Goal: Task Accomplishment & Management: Manage account settings

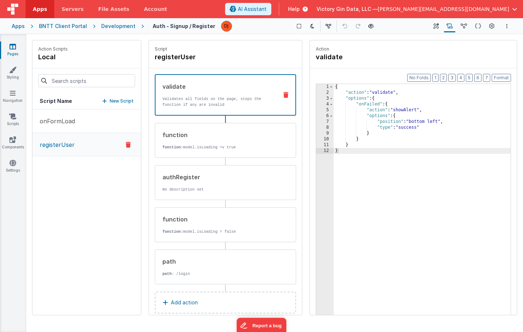
scroll to position [12, 0]
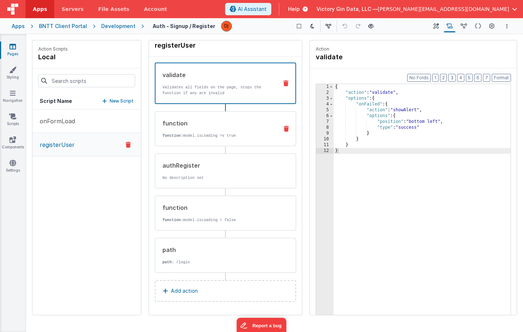
click at [199, 114] on div "function function: model.isLoading =v true" at bounding box center [225, 128] width 141 height 35
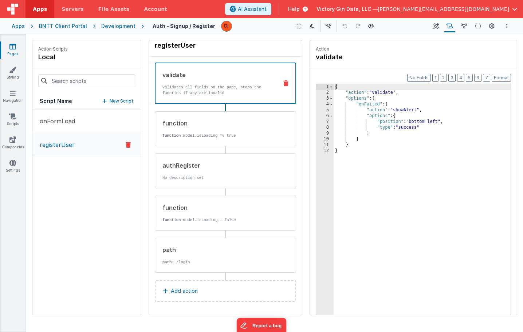
click at [198, 93] on p "Validates all fields on the page, stops the function if any are invalid" at bounding box center [217, 90] width 110 height 12
click at [467, 121] on div "{ "action" : "validate" , "options" : { "onFailed" : { "action" : "showAlert" ,…" at bounding box center [422, 216] width 177 height 265
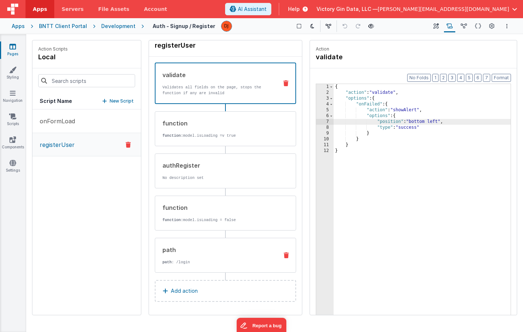
click at [209, 247] on div "path" at bounding box center [217, 250] width 110 height 9
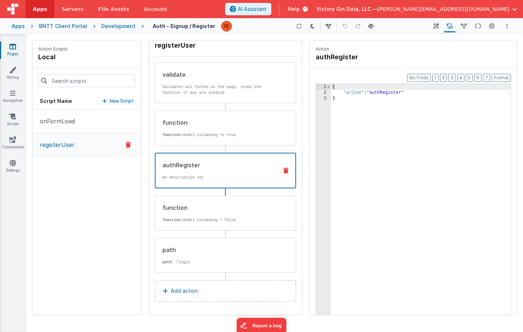
click at [214, 169] on div "authRegister No description set" at bounding box center [213, 171] width 117 height 20
click at [70, 118] on p "onFormLoad" at bounding box center [55, 121] width 40 height 9
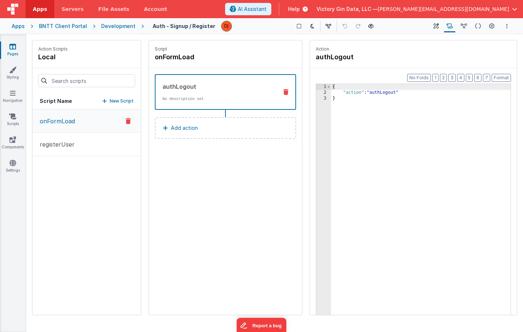
scroll to position [0, 0]
click at [126, 103] on p "New Script" at bounding box center [122, 101] width 24 height 7
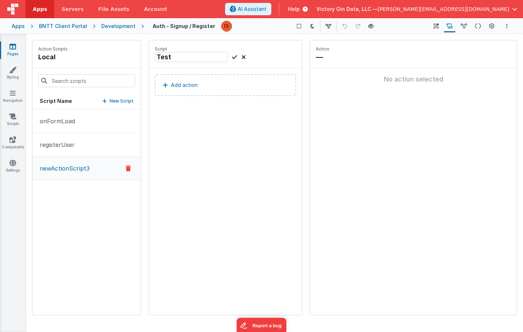
type input "Test"
click at [192, 82] on p "Add action" at bounding box center [184, 85] width 27 height 9
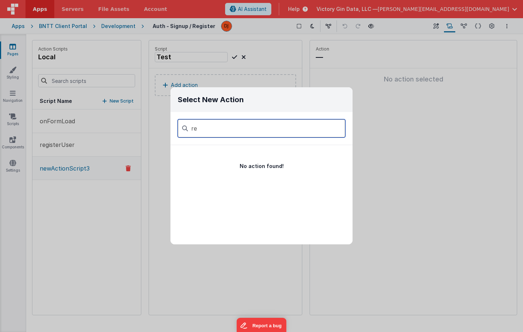
type input "r"
type input "auth"
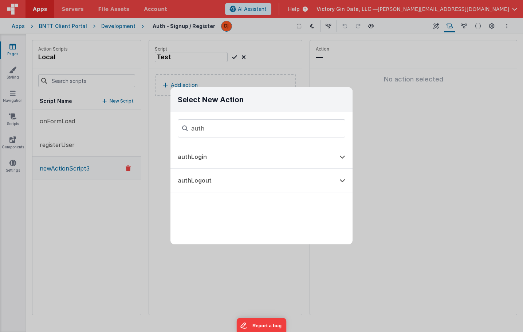
click at [413, 134] on div "Select New Action auth authLogin authLogout" at bounding box center [261, 166] width 523 height 332
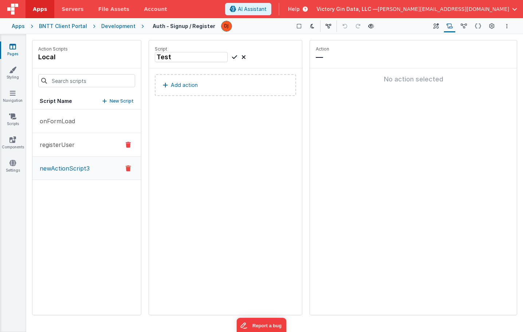
click at [55, 145] on p "registerUser" at bounding box center [54, 145] width 39 height 9
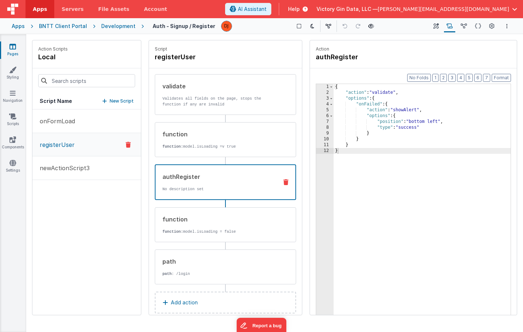
click at [198, 190] on p "No description set" at bounding box center [217, 189] width 110 height 6
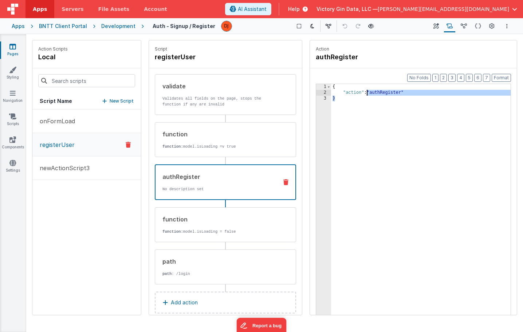
drag, startPoint x: 391, startPoint y: 140, endPoint x: 338, endPoint y: -20, distance: 168.1
click at [338, 0] on html "Apps Servers File Assets Account Some FUTURE Slot AI Assistant Help Victory Gin…" at bounding box center [261, 166] width 523 height 332
click at [81, 172] on p "newActionScript3" at bounding box center [62, 168] width 54 height 9
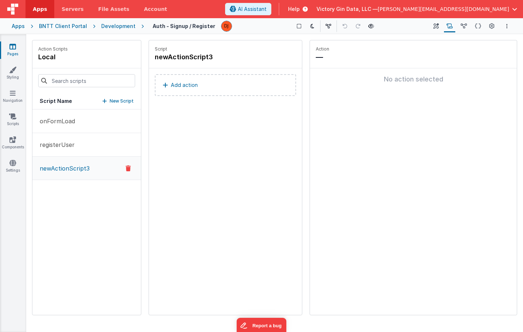
click at [201, 86] on button "Add action" at bounding box center [225, 85] width 141 height 22
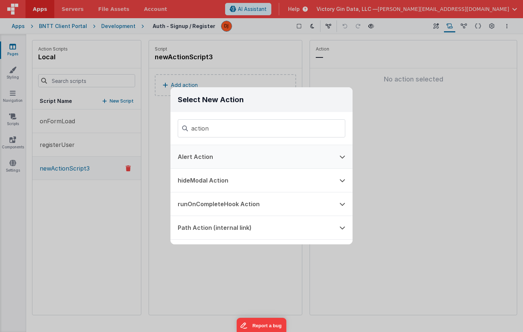
type input "action"
click at [204, 166] on button "Alert Action" at bounding box center [251, 156] width 162 height 23
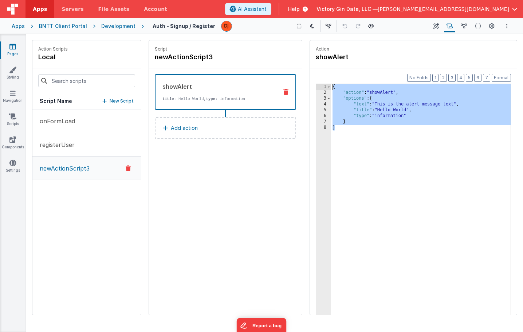
drag, startPoint x: 406, startPoint y: 163, endPoint x: 327, endPoint y: -69, distance: 245.9
click at [327, 0] on html "Apps Servers File Assets Account Some FUTURE Slot AI Assistant Help Victory Gin…" at bounding box center [261, 166] width 523 height 332
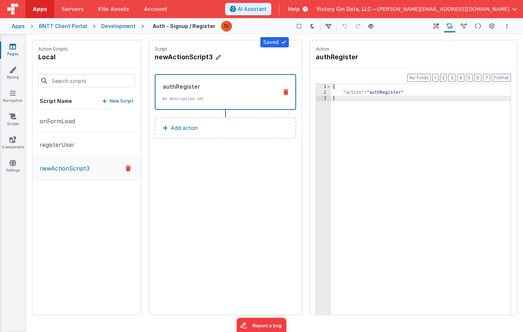
click at [184, 56] on h4 "newActionScript3" at bounding box center [209, 57] width 109 height 10
click at [184, 56] on input "newActionScript3" at bounding box center [191, 57] width 73 height 10
type input "Test"
click at [232, 58] on icon at bounding box center [234, 57] width 5 height 9
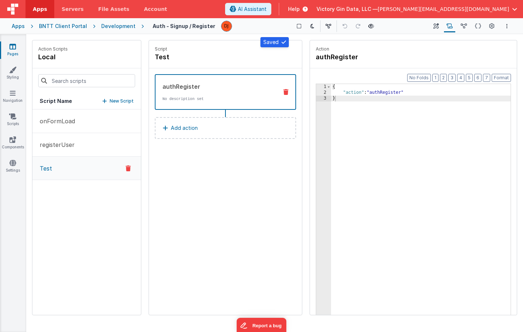
click at [381, 169] on div "{ "action" : "authRegister" }" at bounding box center [421, 216] width 180 height 265
click at [503, 25] on button "Options" at bounding box center [507, 26] width 9 height 9
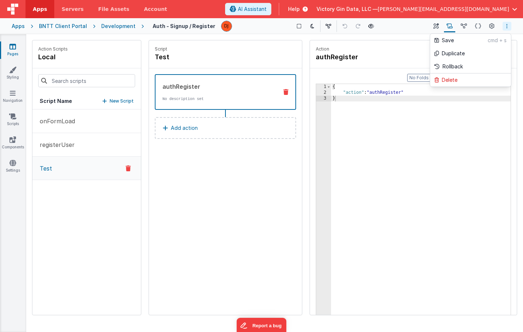
click at [449, 179] on button at bounding box center [261, 166] width 523 height 332
click at [463, 27] on icon at bounding box center [464, 27] width 6 height 8
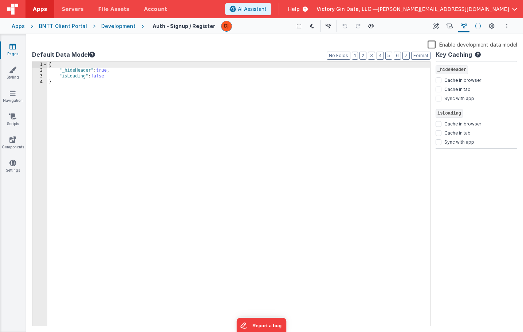
click at [480, 23] on icon at bounding box center [478, 27] width 6 height 8
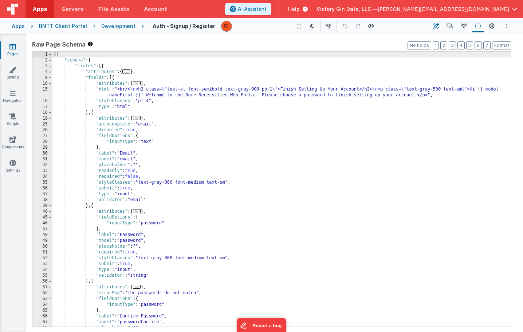
click at [439, 25] on icon at bounding box center [435, 27] width 5 height 8
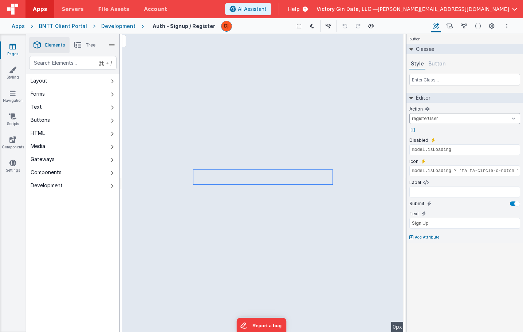
select select "Test"
click at [456, 27] on div "Scripts Named Actions" at bounding box center [449, 26] width 14 height 12
click at [453, 27] on button "Scripts" at bounding box center [449, 26] width 11 height 12
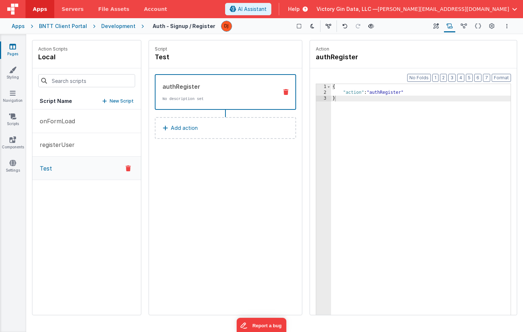
click at [198, 133] on button "Add action" at bounding box center [225, 128] width 141 height 22
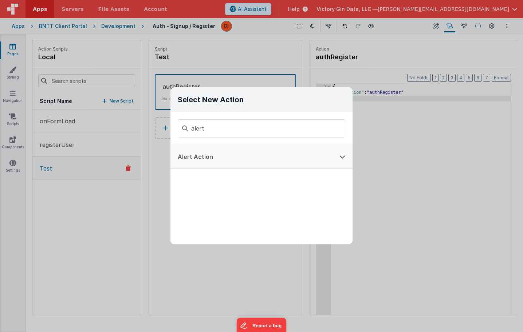
type input "alert"
click at [215, 162] on button "Alert Action" at bounding box center [251, 156] width 162 height 23
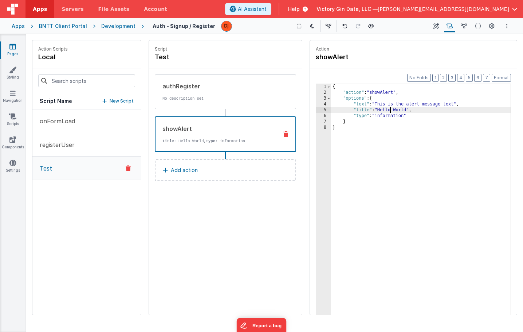
click at [391, 107] on div "{ "action" : "showAlert" , "options" : { "text" : "This is the alert message te…" at bounding box center [421, 216] width 180 height 265
click at [288, 136] on icon at bounding box center [285, 134] width 5 height 6
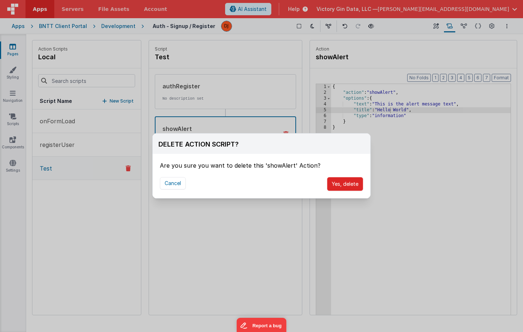
click at [348, 188] on button "Yes, delete" at bounding box center [345, 184] width 36 height 14
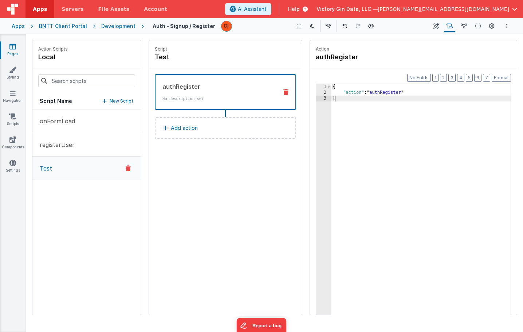
click at [216, 135] on button "Add action" at bounding box center [225, 128] width 141 height 22
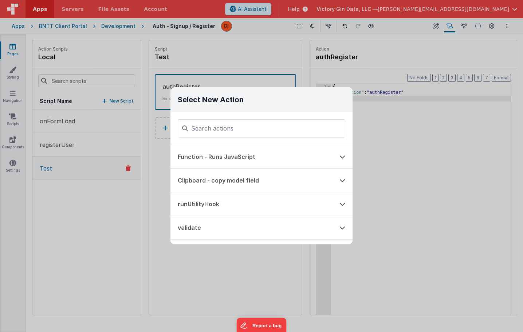
click at [241, 126] on input at bounding box center [262, 128] width 168 height 18
type input "page"
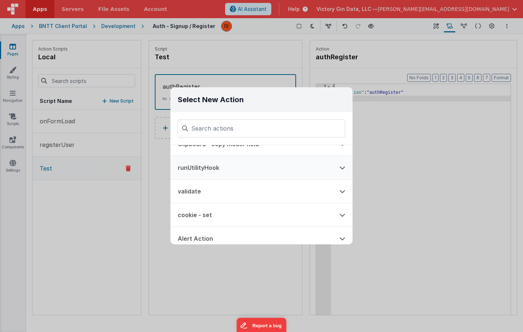
scroll to position [40, 0]
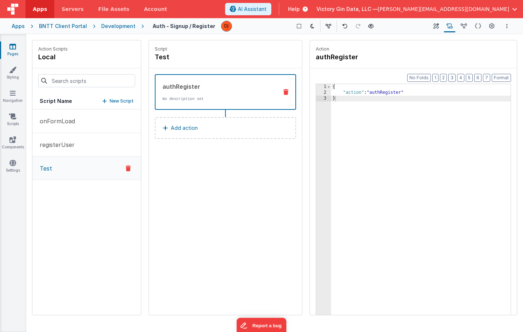
click at [104, 164] on div "Select New Action Function - Runs JavaScript Clipboard - copy model field runUt…" at bounding box center [261, 166] width 523 height 332
click at [89, 119] on button "onFormLoad" at bounding box center [86, 122] width 109 height 24
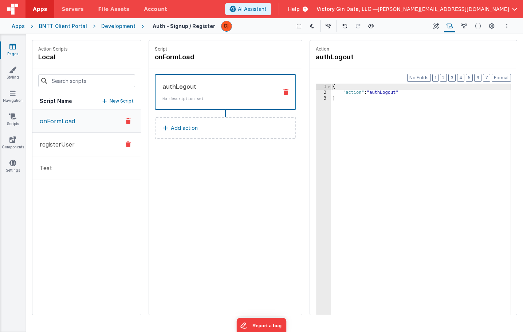
click at [92, 142] on button "registerUser" at bounding box center [86, 145] width 109 height 24
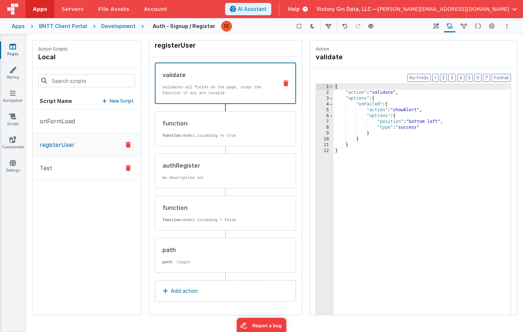
scroll to position [12, 0]
click at [234, 260] on p "path : /login" at bounding box center [217, 263] width 110 height 6
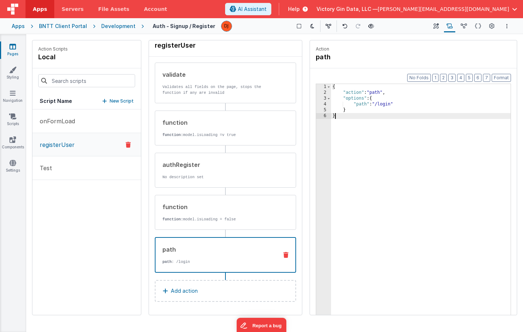
drag, startPoint x: 436, startPoint y: 133, endPoint x: 308, endPoint y: -51, distance: 224.1
click at [308, 0] on html "Apps Servers File Assets Account Some FUTURE Slot AI Assistant Help Victory Gin…" at bounding box center [261, 166] width 523 height 332
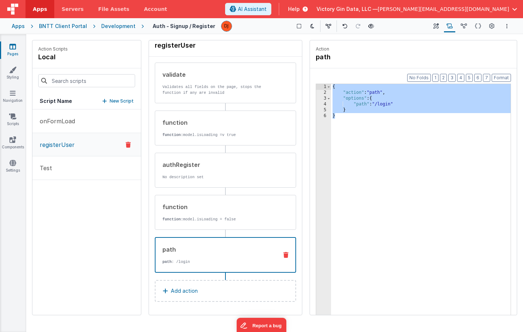
click at [363, 97] on div "{ "action" : "path" , "options" : { "path" : "/login" } }" at bounding box center [421, 216] width 180 height 265
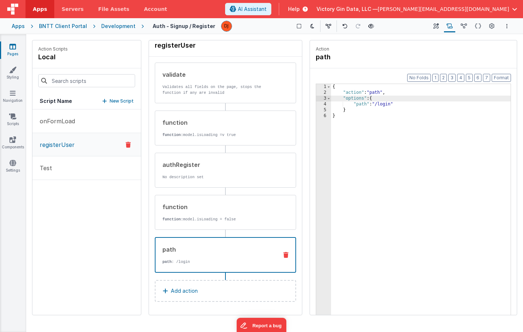
click at [398, 151] on div "{ "action" : "path" , "options" : { "path" : "/login" } }" at bounding box center [421, 216] width 180 height 265
click at [68, 150] on button "registerUser" at bounding box center [86, 144] width 109 height 23
click at [61, 122] on p "onFormLoad" at bounding box center [55, 121] width 40 height 9
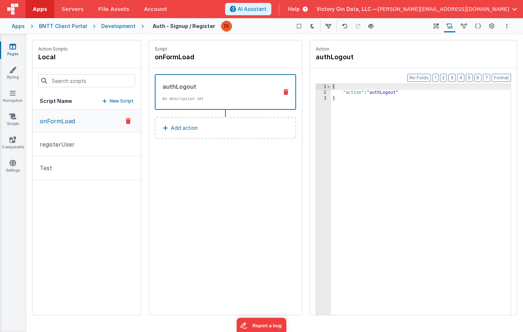
scroll to position [0, 0]
click at [69, 176] on button "Test" at bounding box center [86, 169] width 109 height 24
click at [204, 129] on button "Add action" at bounding box center [225, 128] width 141 height 22
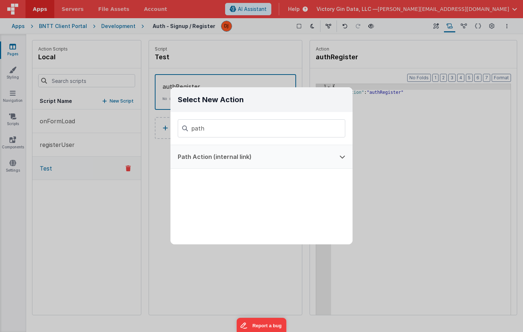
type input "path"
click at [296, 161] on button "Path Action (internal link)" at bounding box center [251, 156] width 162 height 23
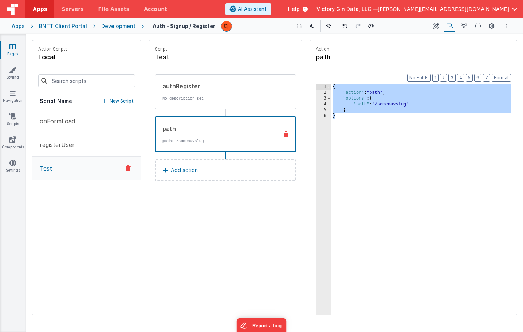
drag, startPoint x: 402, startPoint y: 125, endPoint x: 309, endPoint y: -69, distance: 215.6
click at [309, 0] on html "Apps Servers File Assets Account Some FUTURE Slot AI Assistant Help Victory Gin…" at bounding box center [261, 166] width 523 height 332
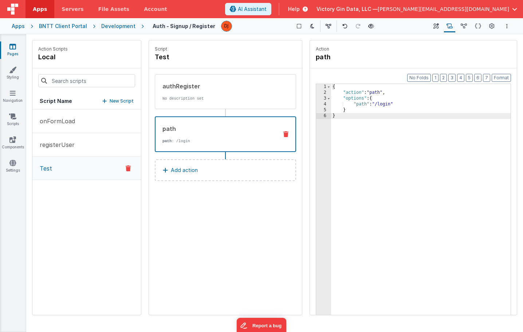
click at [417, 174] on div "{ "action" : "path" , "options" : { "path" : "/login" } }" at bounding box center [421, 216] width 180 height 265
click at [291, 89] on div "authRegister No description set" at bounding box center [225, 91] width 141 height 35
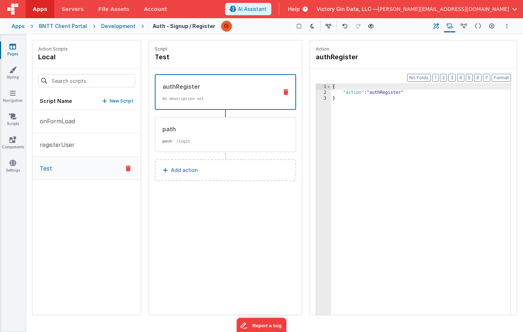
click at [437, 29] on icon at bounding box center [435, 27] width 5 height 8
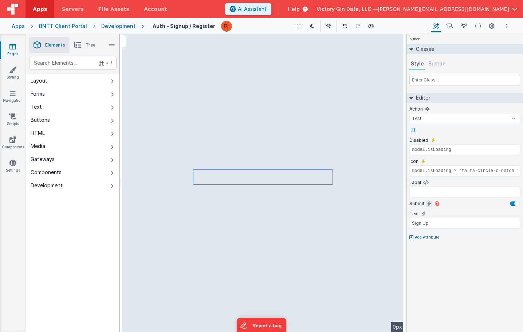
click at [426, 204] on button at bounding box center [429, 204] width 7 height 7
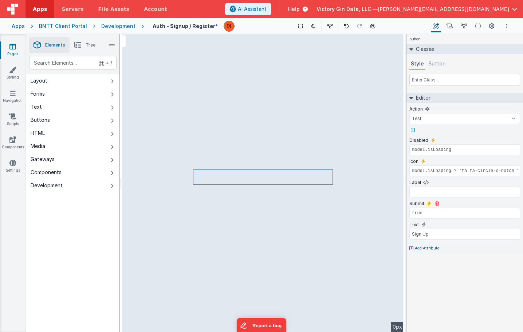
click at [427, 204] on icon at bounding box center [429, 204] width 4 height 6
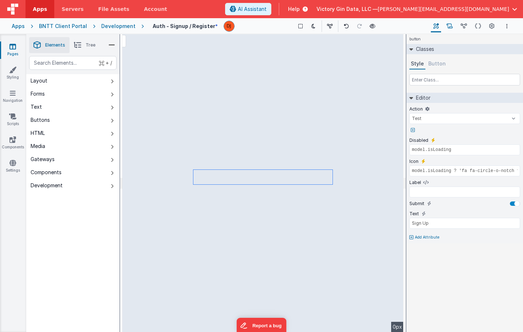
click at [453, 24] on icon at bounding box center [449, 27] width 6 height 8
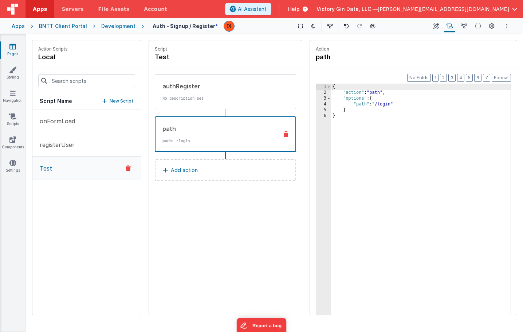
click at [199, 141] on p "path : /login" at bounding box center [217, 141] width 110 height 6
click at [284, 131] on div "path path : /login" at bounding box center [225, 135] width 141 height 36
click at [287, 135] on icon at bounding box center [285, 134] width 5 height 6
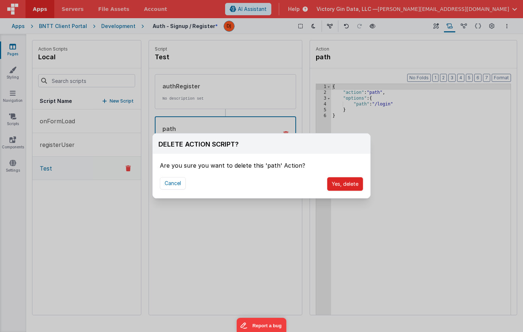
click at [340, 185] on button "Yes, delete" at bounding box center [345, 184] width 36 height 14
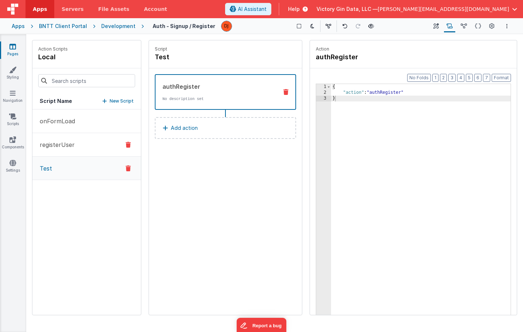
click at [61, 138] on button "registerUser" at bounding box center [86, 145] width 109 height 24
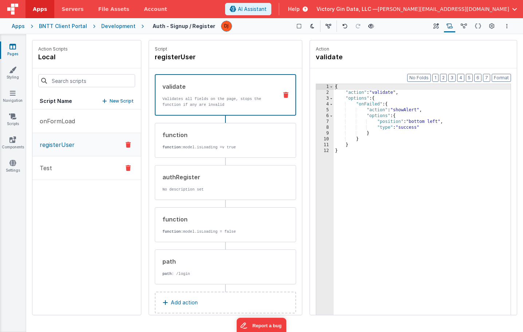
click at [62, 166] on button "Test" at bounding box center [86, 169] width 109 height 24
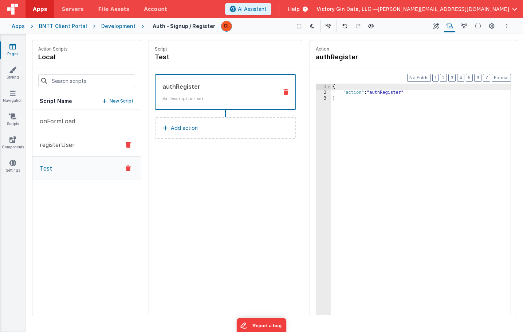
click at [101, 145] on button "registerUser" at bounding box center [86, 145] width 109 height 24
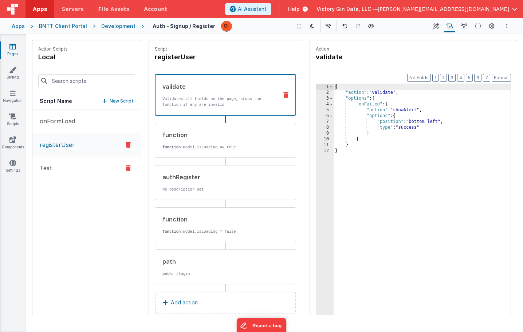
click at [132, 169] on div at bounding box center [128, 168] width 20 height 9
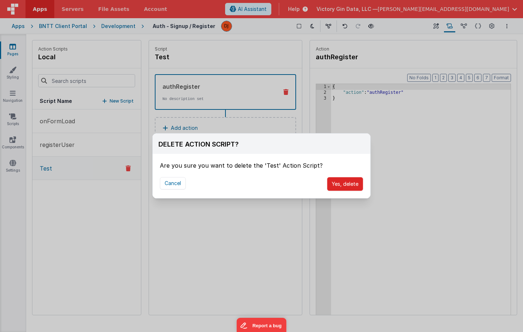
click at [338, 181] on button "Yes, delete" at bounding box center [345, 184] width 36 height 14
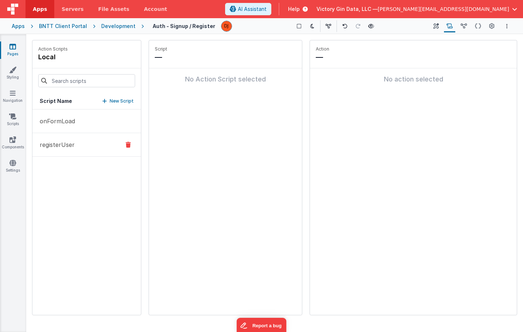
click at [91, 139] on button "registerUser" at bounding box center [86, 145] width 109 height 24
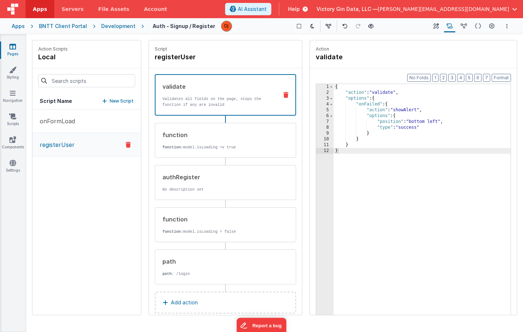
click at [439, 117] on div "{ "action" : "validate" , "options" : { "onFailed" : { "action" : "showAlert" ,…" at bounding box center [422, 216] width 177 height 265
click at [435, 133] on div "{ "action" : "validate" , "options" : { "onFailed" : { "action" : "showAlert" ,…" at bounding box center [422, 216] width 177 height 265
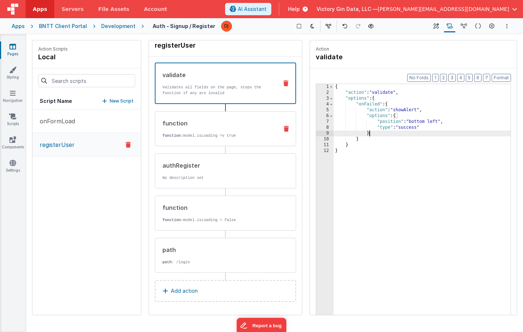
scroll to position [12, 0]
click at [440, 30] on button "Builder" at bounding box center [436, 26] width 10 height 12
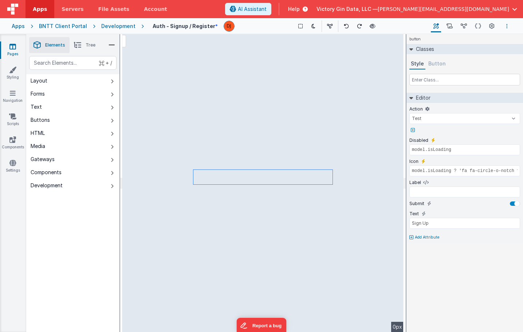
click at [508, 28] on button "Options" at bounding box center [507, 26] width 9 height 9
click at [489, 64] on link "Rollback" at bounding box center [470, 66] width 81 height 13
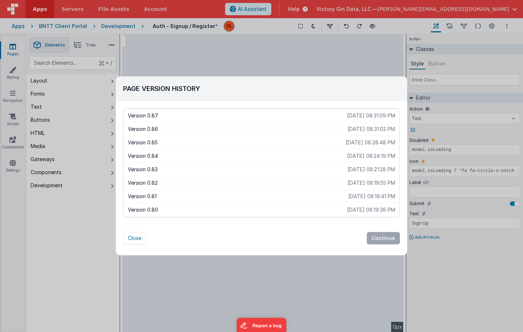
click at [306, 198] on p "Version 0.81" at bounding box center [238, 196] width 220 height 7
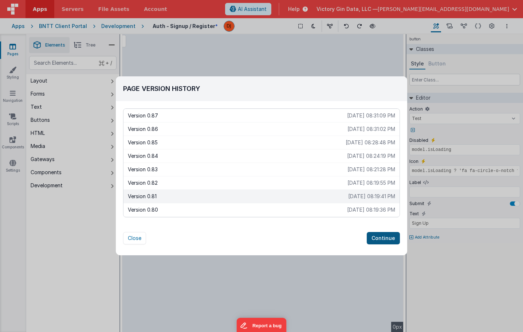
click at [382, 236] on button "Continue" at bounding box center [383, 238] width 33 height 12
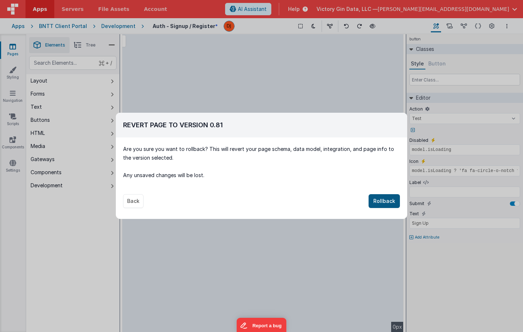
click at [387, 205] on button "Rollback" at bounding box center [384, 201] width 31 height 14
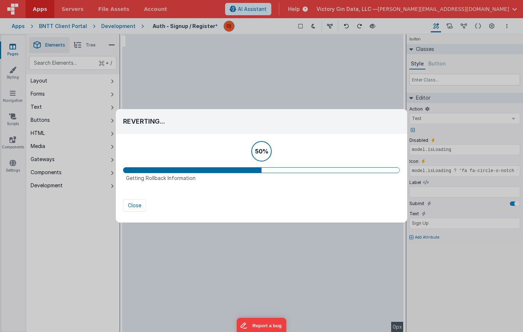
select select "Test"
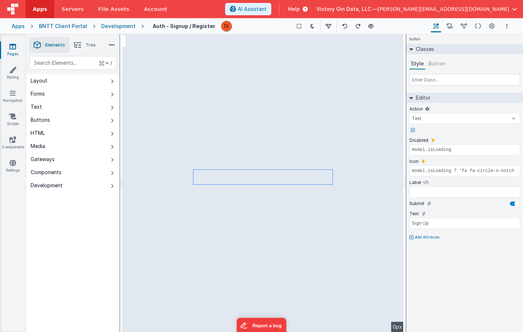
click at [7, 54] on link "Pages" at bounding box center [13, 50] width 26 height 15
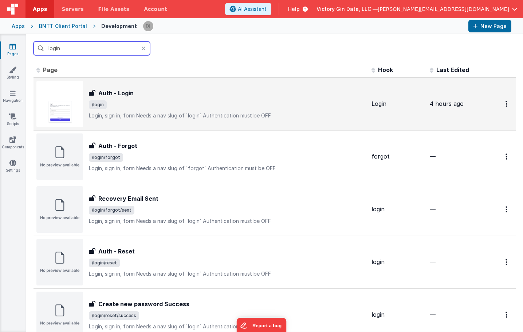
type input "login"
click at [180, 122] on div "Auth - Login Auth - Login /login Login, sign in, formNeeds a nav slug of `logi…" at bounding box center [200, 104] width 329 height 47
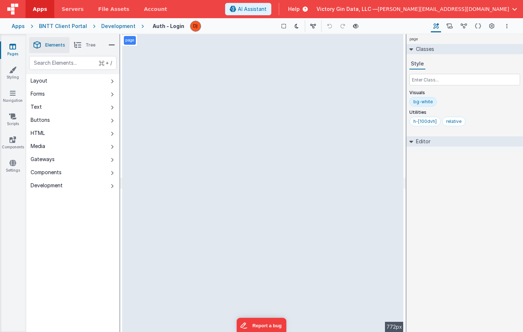
select select "email"
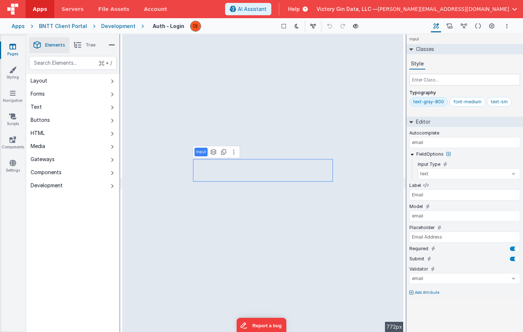
click at [15, 50] on link "Pages" at bounding box center [13, 50] width 26 height 15
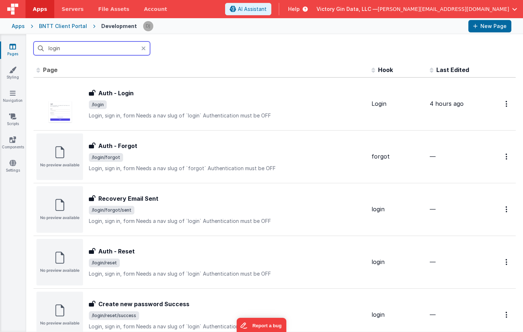
click at [110, 51] on input "login" at bounding box center [92, 49] width 117 height 14
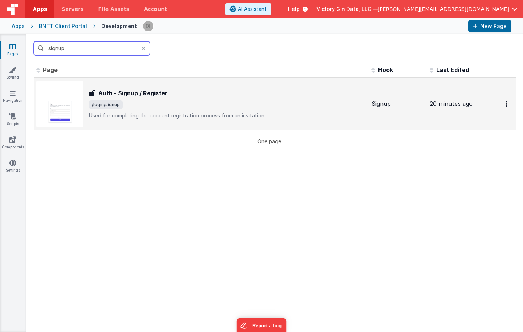
type input "signup"
click at [177, 109] on span "/login/signup" at bounding box center [227, 105] width 277 height 9
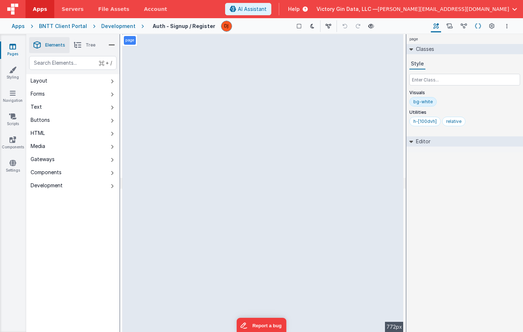
click at [480, 24] on icon at bounding box center [478, 27] width 6 height 8
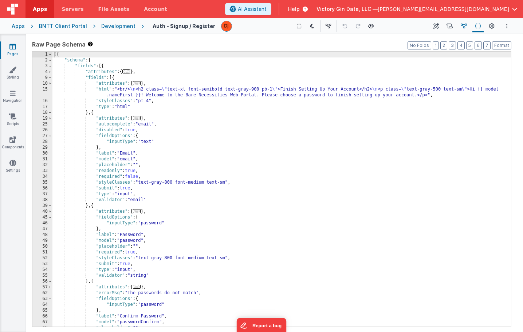
click at [465, 28] on icon at bounding box center [464, 27] width 6 height 8
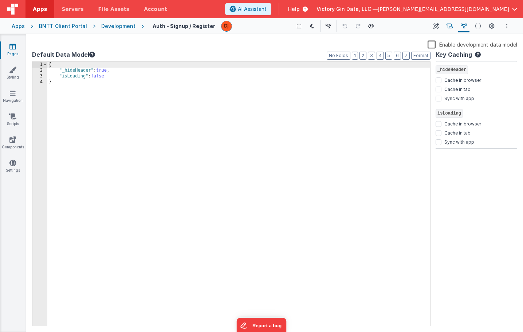
click at [455, 28] on button "Scripts" at bounding box center [449, 26] width 11 height 12
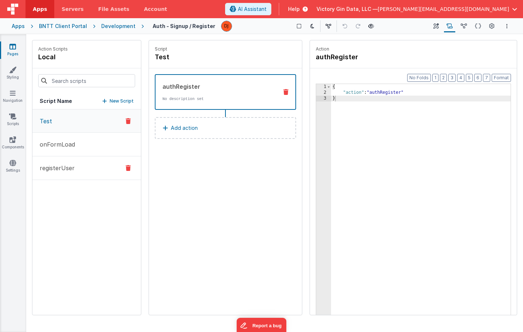
click at [97, 165] on button "registerUser" at bounding box center [86, 169] width 109 height 24
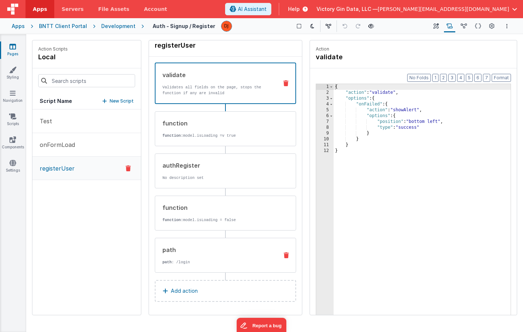
scroll to position [12, 0]
click at [197, 263] on p "path : /login" at bounding box center [217, 263] width 110 height 6
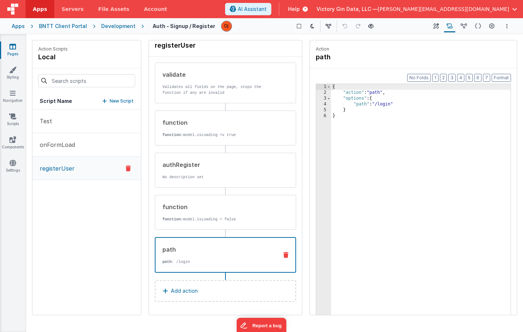
click at [288, 256] on icon at bounding box center [285, 255] width 5 height 6
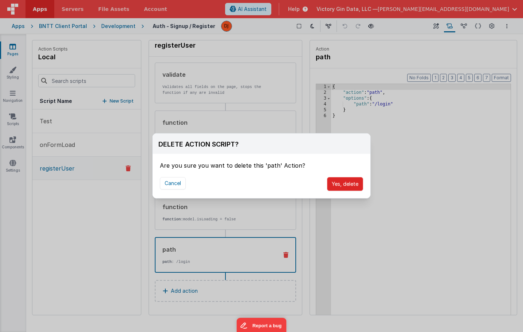
click at [353, 177] on button "Yes, delete" at bounding box center [345, 184] width 36 height 14
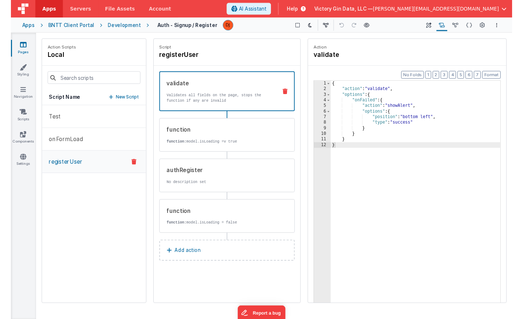
scroll to position [0, 0]
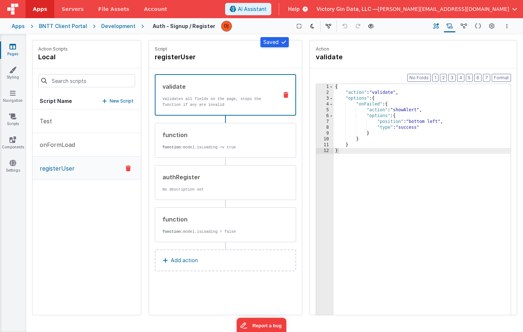
click at [435, 26] on icon at bounding box center [435, 27] width 5 height 8
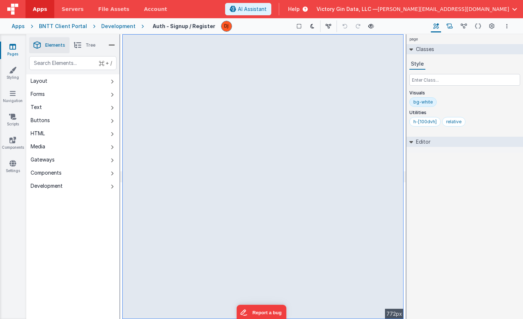
click at [449, 27] on icon at bounding box center [449, 27] width 6 height 8
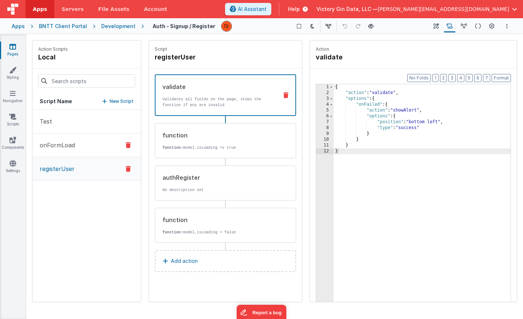
click at [66, 150] on button "onFormLoad" at bounding box center [86, 145] width 109 height 24
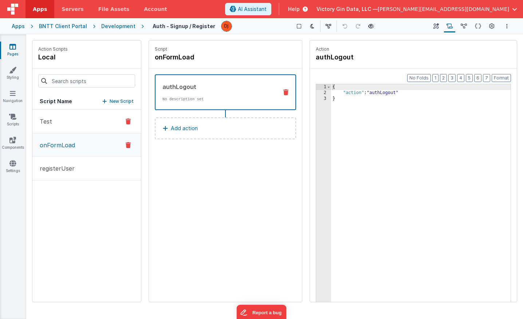
click at [62, 129] on button "Test" at bounding box center [86, 122] width 109 height 24
click at [80, 169] on button "registerUser" at bounding box center [86, 169] width 109 height 24
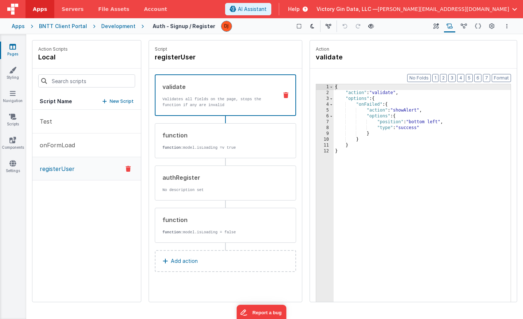
click at [194, 263] on p "Add action" at bounding box center [184, 260] width 27 height 9
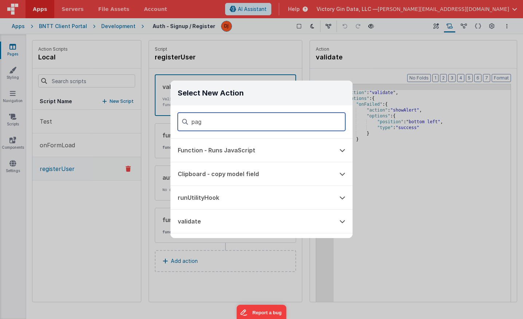
type input "page"
type input "path"
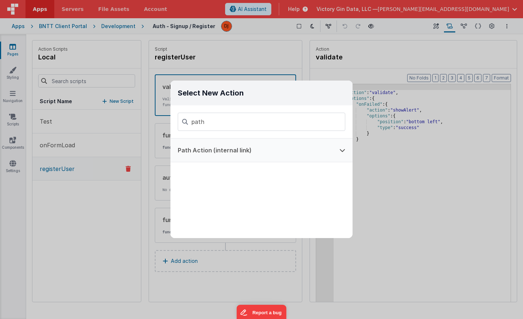
click at [228, 156] on button "Path Action (internal link)" at bounding box center [251, 149] width 162 height 23
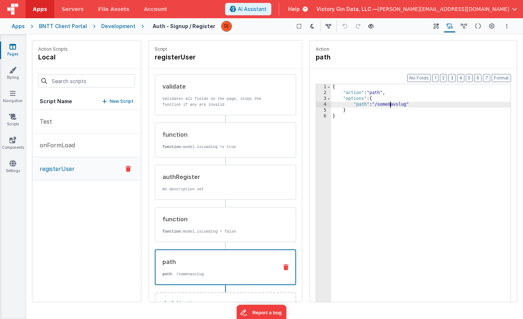
click at [391, 107] on div "{ "action" : "path" , "options" : { "path" : "/somenavslug" } }" at bounding box center [421, 210] width 180 height 252
click at [393, 136] on div "{ "action" : "path" , "options" : { "path" : "/login" } }" at bounding box center [421, 210] width 180 height 252
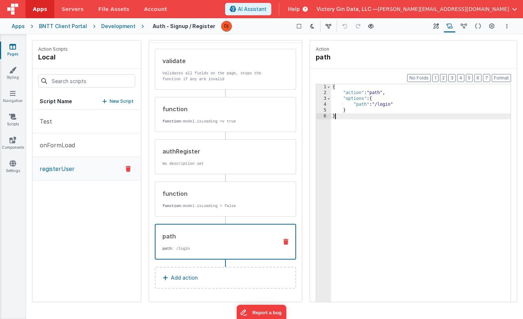
scroll to position [25, 0]
click at [494, 28] on icon at bounding box center [491, 27] width 5 height 8
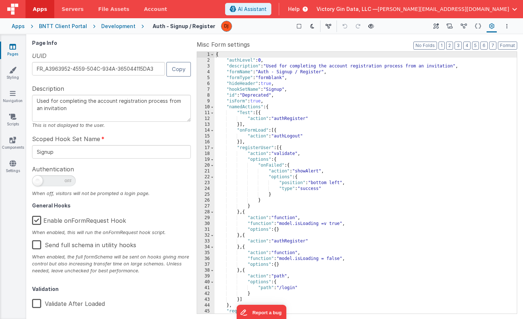
click at [512, 28] on div "Apps BNTT Client Portal Development Auth - Signup / Register Show Group Outline…" at bounding box center [261, 26] width 523 height 16
click at [507, 28] on icon "Options" at bounding box center [506, 26] width 1 height 5
click at [465, 68] on link "Rollback" at bounding box center [470, 66] width 81 height 13
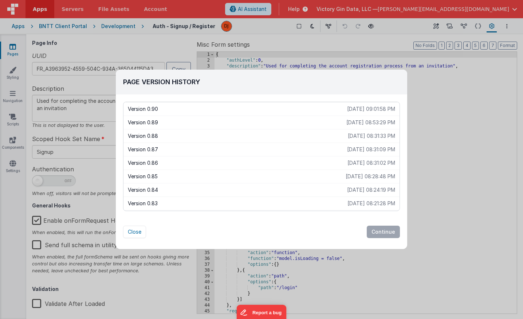
click at [235, 147] on p "Version 0.87" at bounding box center [237, 149] width 219 height 7
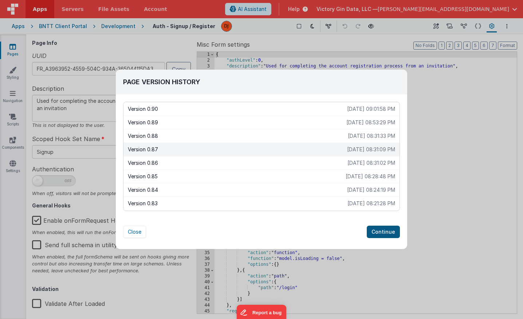
click at [377, 228] on button "Continue" at bounding box center [383, 231] width 33 height 12
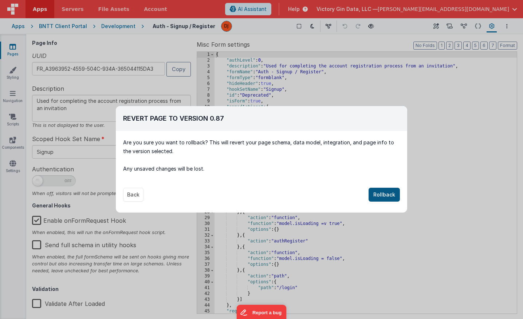
click at [388, 194] on button "Rollback" at bounding box center [384, 195] width 31 height 14
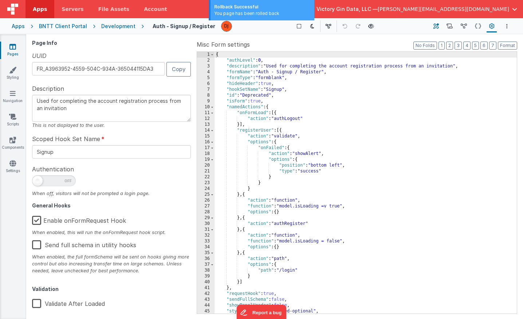
click at [439, 29] on button "Builder" at bounding box center [436, 26] width 10 height 12
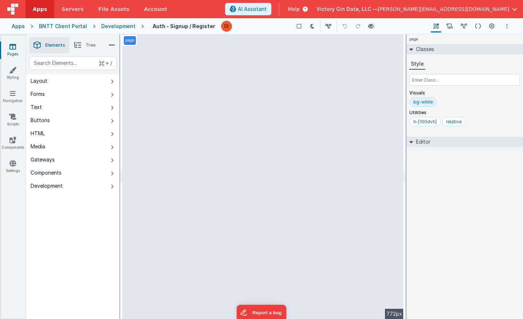
click at [504, 22] on button "Options" at bounding box center [507, 26] width 9 height 9
click at [469, 70] on link "Rollback" at bounding box center [470, 66] width 81 height 13
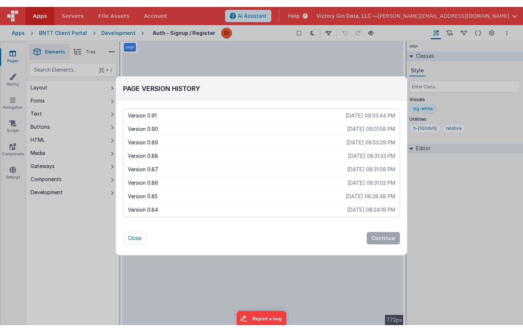
scroll to position [0, 0]
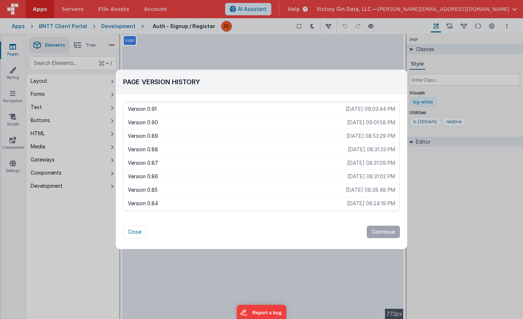
click at [383, 151] on p "[DATE] 08:31:33 PM" at bounding box center [371, 149] width 47 height 7
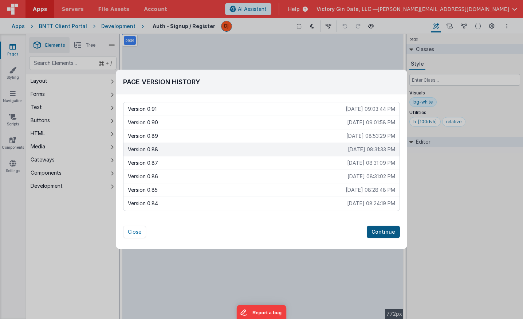
click at [393, 226] on button "Continue" at bounding box center [383, 231] width 33 height 12
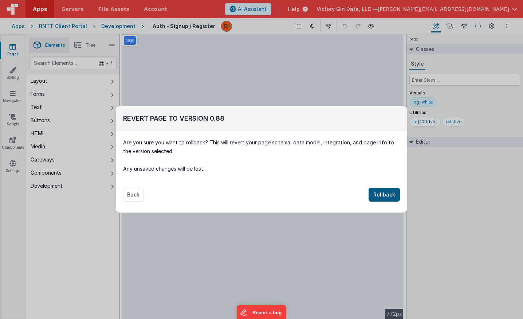
click at [384, 200] on button "Rollback" at bounding box center [384, 195] width 31 height 14
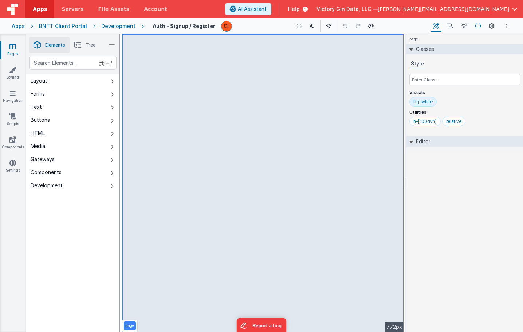
click at [476, 32] on button "Schema" at bounding box center [477, 26] width 11 height 12
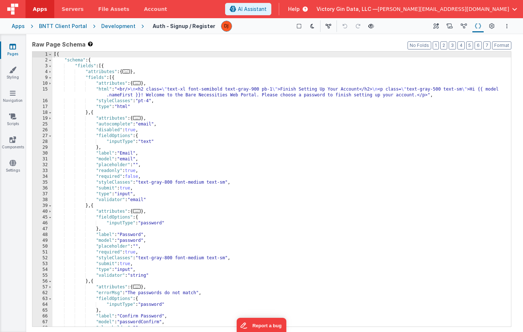
click at [442, 29] on div "Builder Page Builder" at bounding box center [435, 26] width 13 height 12
click at [448, 29] on icon at bounding box center [449, 27] width 6 height 8
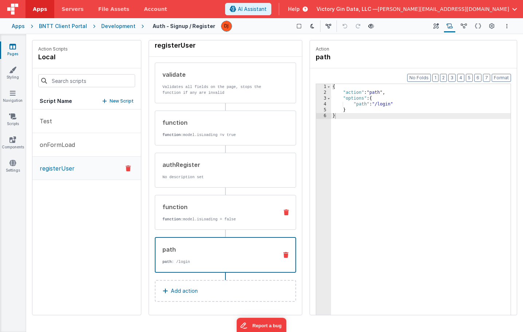
scroll to position [12, 0]
click at [10, 59] on div "Pages Styling Navigation Scripts Components Settings" at bounding box center [13, 183] width 26 height 298
click at [9, 54] on link "Pages" at bounding box center [13, 50] width 26 height 15
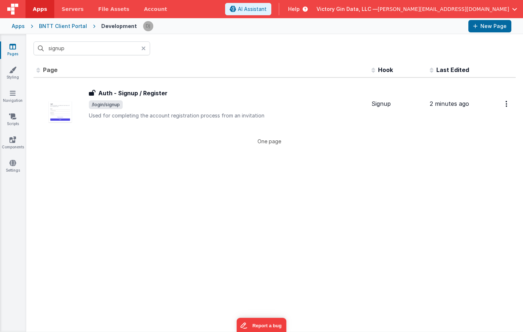
click at [142, 48] on icon at bounding box center [143, 49] width 4 height 6
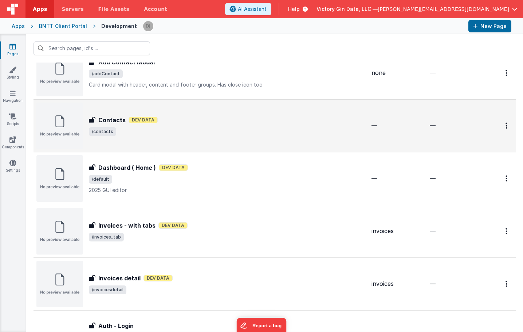
scroll to position [86, 0]
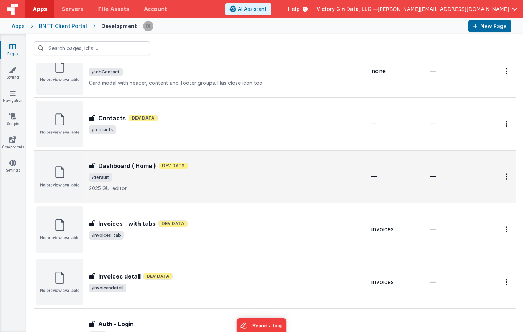
click at [150, 180] on span "/default" at bounding box center [227, 177] width 277 height 9
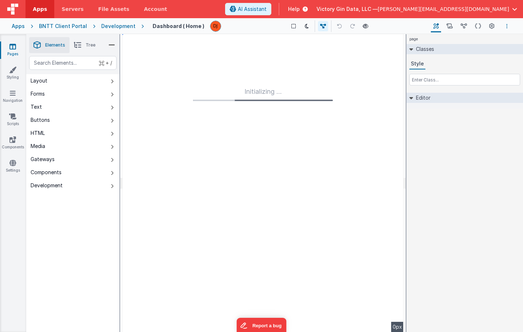
click at [503, 24] on button "Options" at bounding box center [507, 26] width 9 height 9
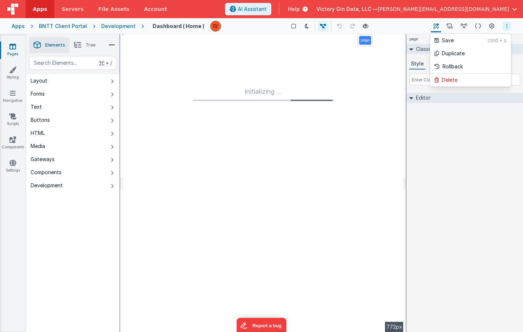
click at [489, 24] on button at bounding box center [261, 166] width 523 height 332
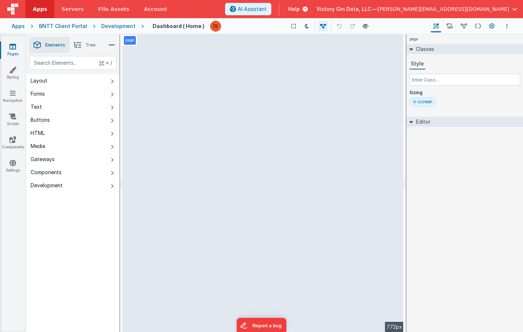
click at [494, 28] on icon at bounding box center [491, 27] width 5 height 8
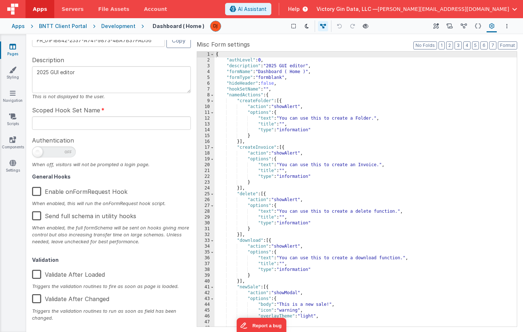
scroll to position [28, 0]
click at [55, 150] on span at bounding box center [54, 152] width 44 height 11
click at [38, 150] on input "checkbox" at bounding box center [35, 152] width 6 height 6
checkbox input "true"
click at [16, 53] on link "Pages" at bounding box center [13, 50] width 26 height 15
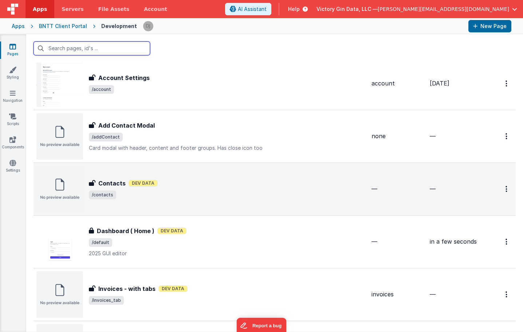
scroll to position [21, 0]
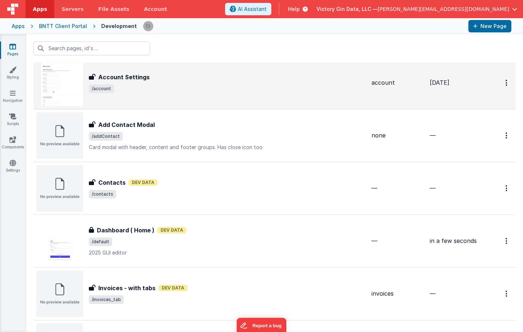
click at [169, 82] on div "Account Settings Account Settings /account" at bounding box center [227, 83] width 277 height 20
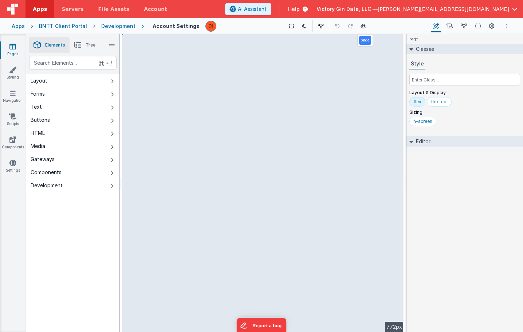
click at [510, 28] on button "Options" at bounding box center [507, 26] width 9 height 9
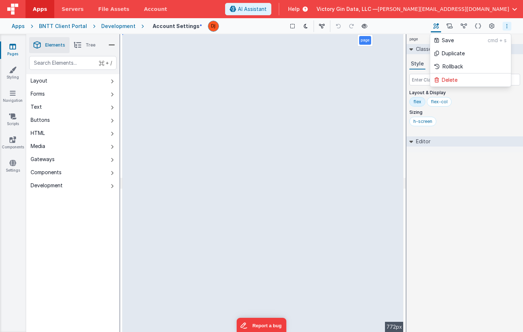
click at [510, 28] on button at bounding box center [261, 166] width 523 height 332
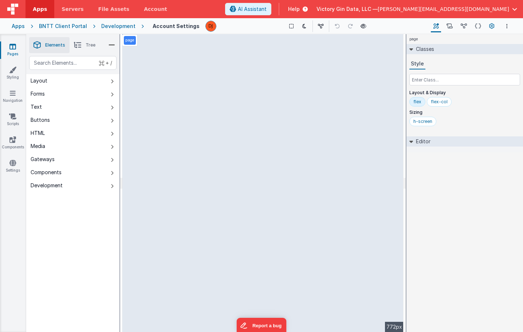
click at [489, 28] on icon at bounding box center [491, 27] width 5 height 8
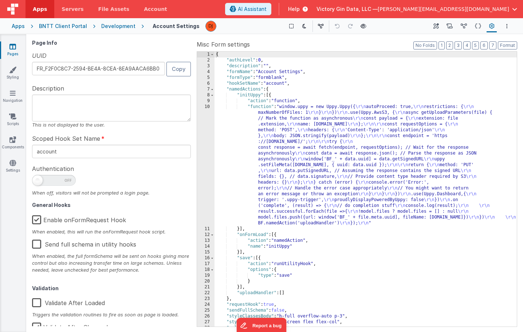
click at [58, 182] on span at bounding box center [54, 180] width 44 height 11
click at [38, 182] on input "checkbox" at bounding box center [35, 180] width 6 height 6
checkbox input "true"
click at [11, 48] on icon at bounding box center [12, 46] width 7 height 7
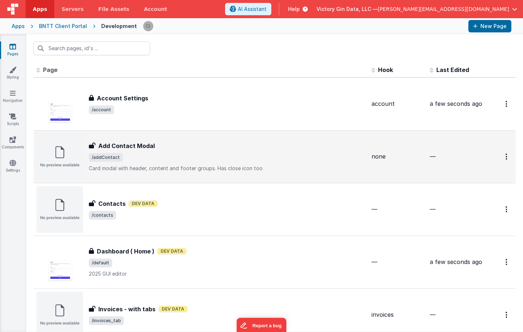
click at [192, 163] on div "Add Contact Modal Add Contact Modal /addContact Card modal with header, content…" at bounding box center [227, 157] width 277 height 31
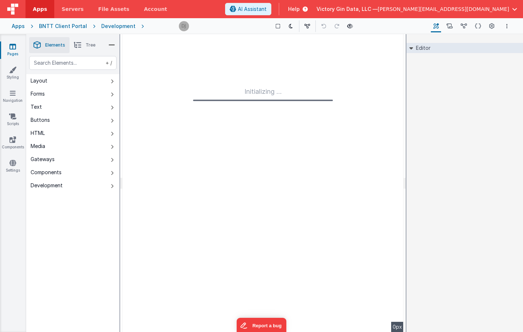
type input "FR_26F78B43-D43E-D446-8B41-5988865A0F51"
type textarea "Card modal with header, content and footer groups. Has close icon too"
type input "none"
checkbox input "false"
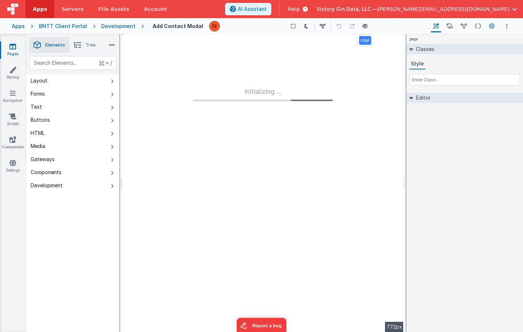
type textarea "Card modal with header, content and footer groups. Has close icon too"
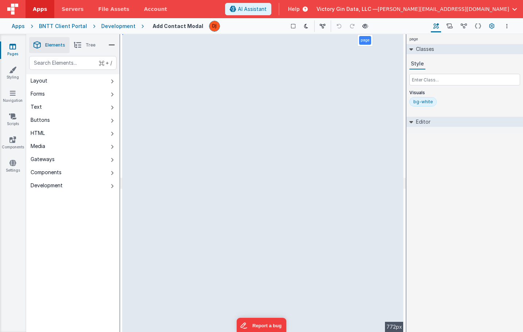
click at [492, 24] on icon at bounding box center [491, 27] width 5 height 8
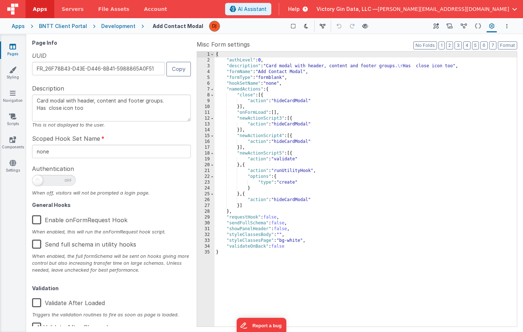
click at [54, 182] on span at bounding box center [54, 180] width 44 height 11
click at [38, 182] on input "checkbox" at bounding box center [35, 180] width 6 height 6
checkbox input "true"
type textarea "Card modal with header, content and footer groups. Has close icon too"
click at [14, 52] on link "Pages" at bounding box center [13, 50] width 26 height 15
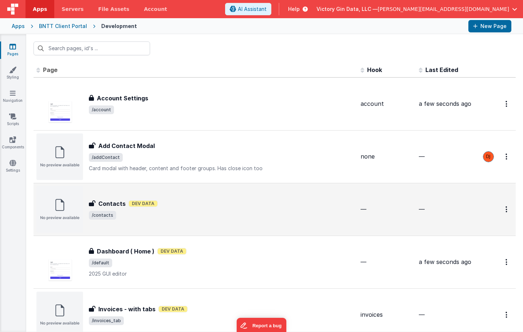
click at [193, 210] on div "Contacts Contacts Dev Data /contacts" at bounding box center [222, 210] width 266 height 20
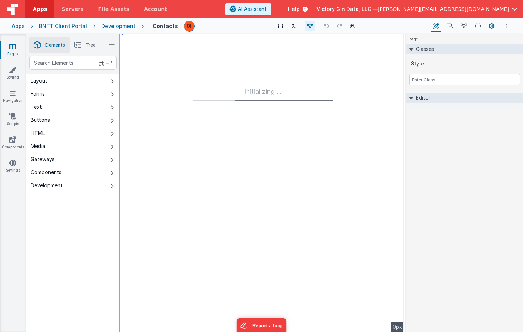
click at [488, 24] on button "Page Settings" at bounding box center [491, 26] width 10 height 12
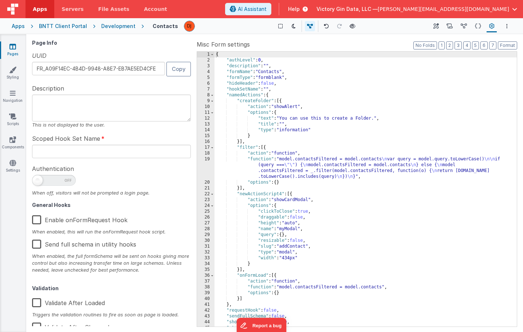
click at [58, 179] on span at bounding box center [54, 180] width 44 height 11
click at [38, 179] on input "checkbox" at bounding box center [35, 180] width 6 height 6
checkbox input "true"
click at [12, 47] on icon at bounding box center [12, 46] width 7 height 7
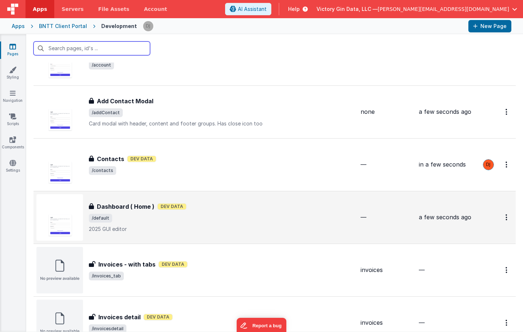
scroll to position [46, 0]
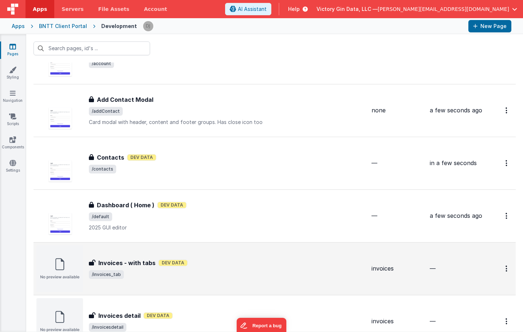
click at [178, 263] on span "Dev Data" at bounding box center [172, 263] width 29 height 7
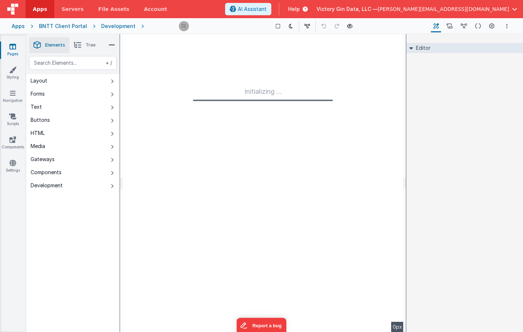
type input "FR_81B46890-3347-BC43-857E-50AA11E72265"
type input "invoices"
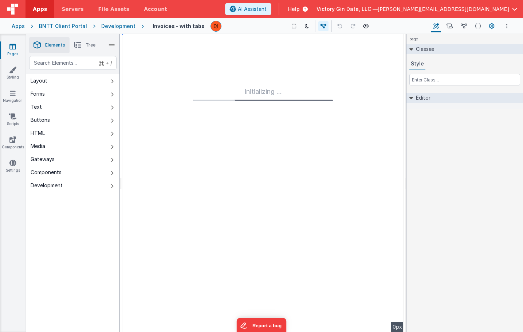
click at [492, 25] on icon at bounding box center [491, 27] width 5 height 8
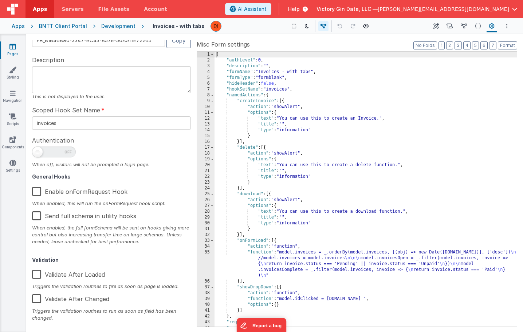
scroll to position [28, 0]
click at [62, 156] on span at bounding box center [54, 152] width 44 height 11
click at [38, 154] on input "checkbox" at bounding box center [35, 152] width 6 height 6
checkbox input "true"
click at [19, 46] on link "Pages" at bounding box center [13, 50] width 26 height 15
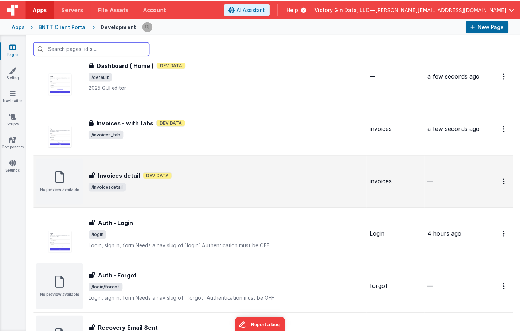
scroll to position [192, 0]
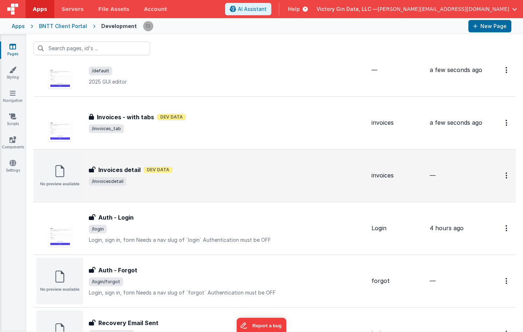
click at [222, 191] on div "Invoices detail Invoices detail Dev Data /invoicesdetail" at bounding box center [200, 176] width 329 height 47
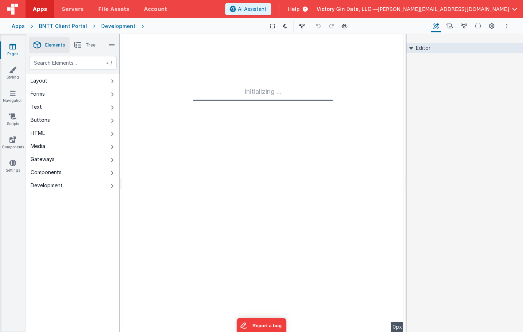
type input "FR_3B03DA48-EBD4-2343-952F-A08E1F7A287C"
type input "invoices"
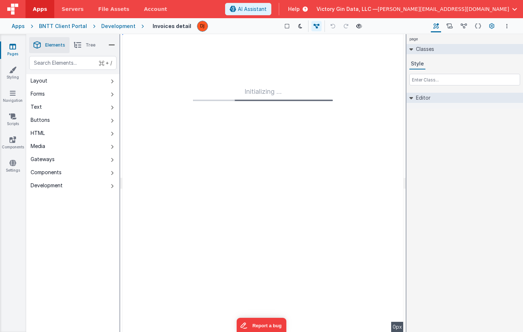
click at [491, 25] on icon at bounding box center [491, 27] width 5 height 8
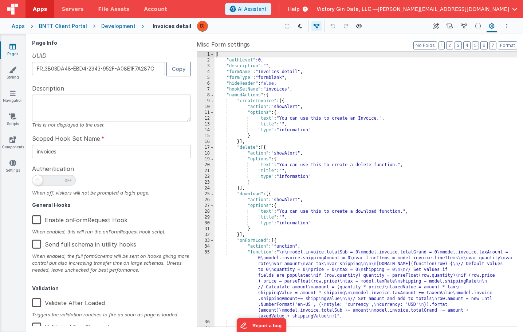
click at [61, 180] on span at bounding box center [54, 180] width 44 height 11
click at [38, 180] on input "checkbox" at bounding box center [35, 180] width 6 height 6
checkbox input "true"
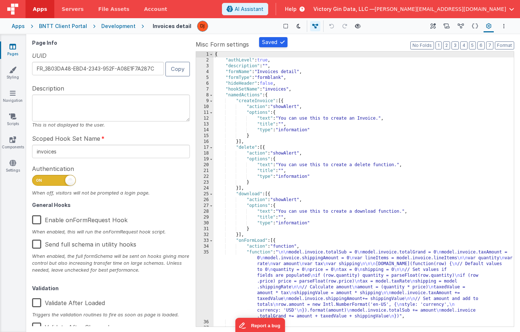
click at [13, 44] on icon at bounding box center [12, 46] width 7 height 7
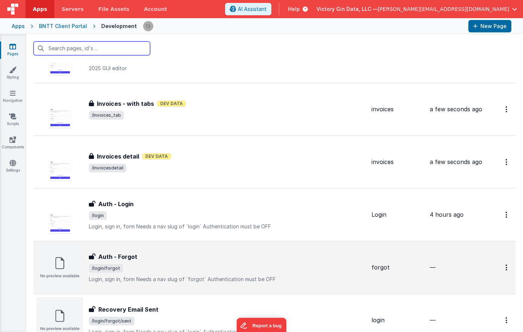
scroll to position [206, 0]
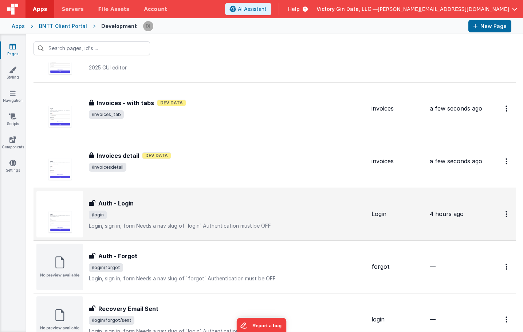
click at [169, 220] on div "Auth - Login Auth - Login /login Login, sign in, formNeeds a nav slug of `logi…" at bounding box center [227, 214] width 277 height 31
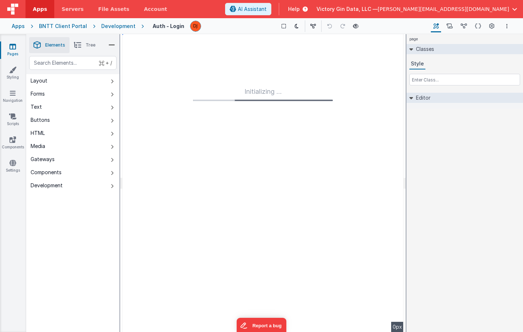
click at [12, 50] on icon at bounding box center [12, 46] width 7 height 7
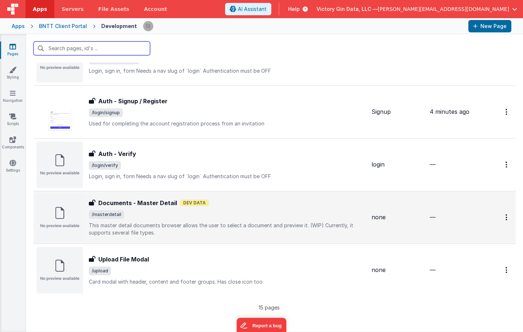
scroll to position [572, 0]
click at [186, 195] on div "Documents - Master Detail Documents - Master Detail Dev Data /masterdetail This…" at bounding box center [200, 218] width 329 height 47
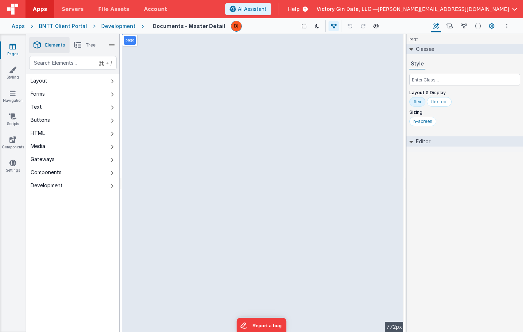
click at [494, 30] on icon at bounding box center [491, 27] width 5 height 8
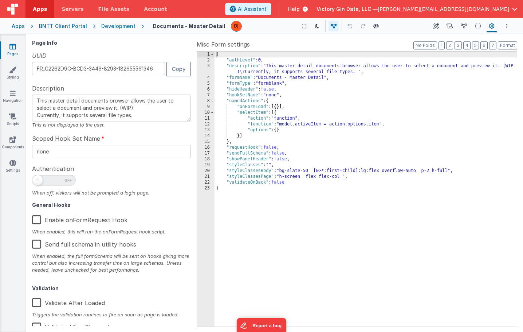
click at [17, 157] on div "Pages Styling Navigation Scripts Components Settings" at bounding box center [13, 183] width 26 height 298
click at [14, 166] on icon at bounding box center [12, 162] width 7 height 7
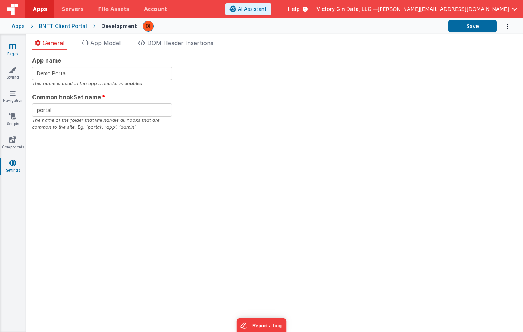
click at [16, 50] on icon at bounding box center [12, 46] width 7 height 7
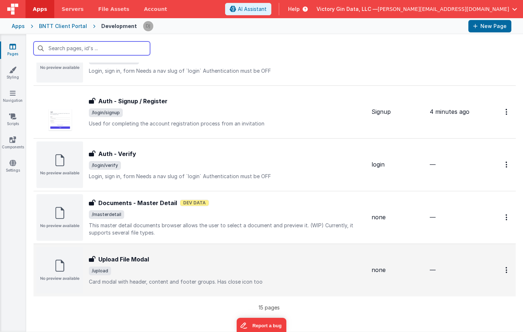
scroll to position [572, 0]
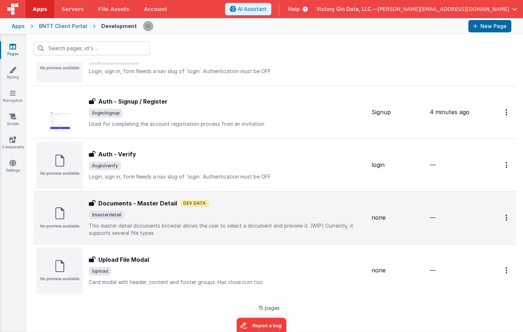
click at [162, 215] on span "/masterdetail" at bounding box center [227, 215] width 277 height 9
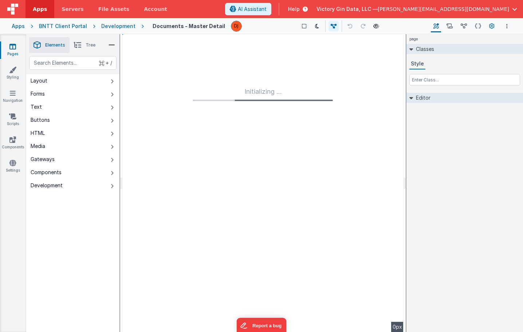
click at [490, 25] on icon at bounding box center [491, 27] width 5 height 8
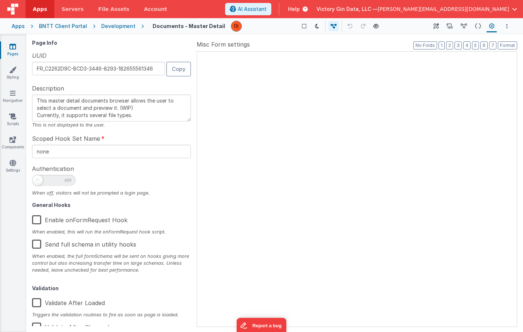
type textarea "This master detail documents browser allows the user to select a document and p…"
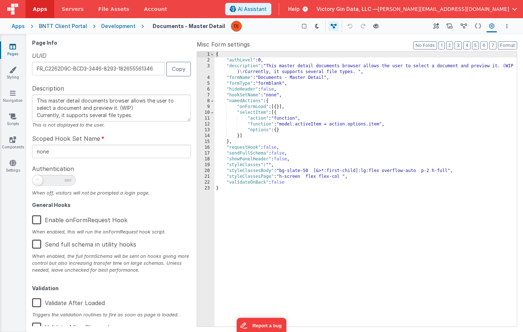
click at [46, 182] on span at bounding box center [54, 180] width 44 height 11
click at [38, 182] on input "checkbox" at bounding box center [35, 180] width 6 height 6
checkbox input "true"
type textarea "This master detail documents browser allows the user to select a document and p…"
click at [11, 158] on div "Pages Styling Navigation Scripts Components Settings" at bounding box center [13, 183] width 26 height 298
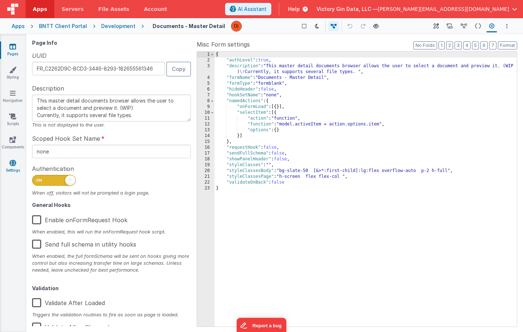
click at [16, 172] on link "Settings" at bounding box center [13, 166] width 26 height 15
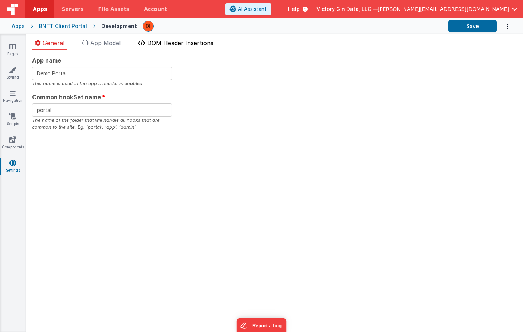
click at [185, 48] on li "DOM Header Insertions" at bounding box center [175, 45] width 81 height 12
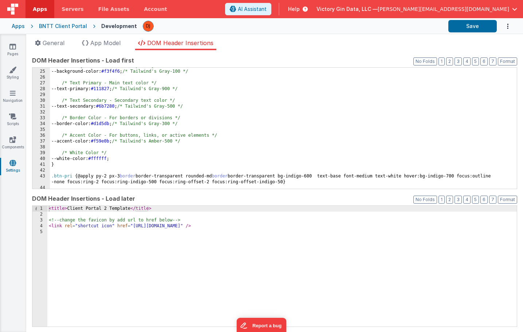
scroll to position [164, 0]
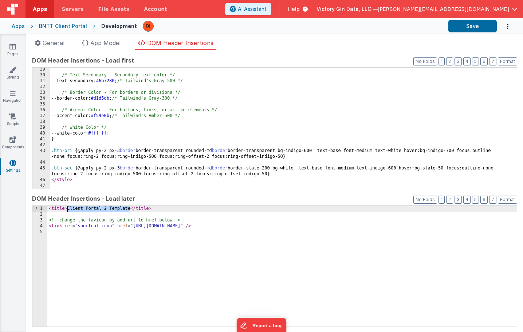
drag, startPoint x: 130, startPoint y: 208, endPoint x: 68, endPoint y: 208, distance: 61.9
click at [68, 208] on div "< title > Client Portal 2 Template </ title > <!-- change the favicon by add ur…" at bounding box center [281, 272] width 469 height 133
click at [95, 248] on div "< title > Bare Necessities Web Portal </ title > <!-- change the favicon by add…" at bounding box center [281, 272] width 469 height 133
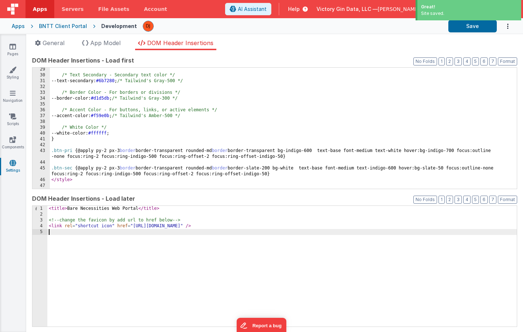
click at [168, 229] on div "< title > Bare Necessities Web Portal </ title > <!-- change the favicon by add…" at bounding box center [281, 272] width 469 height 133
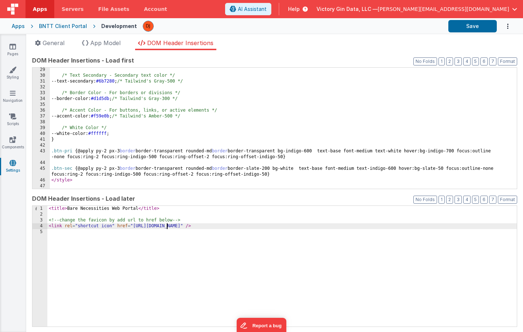
scroll to position [164, 0]
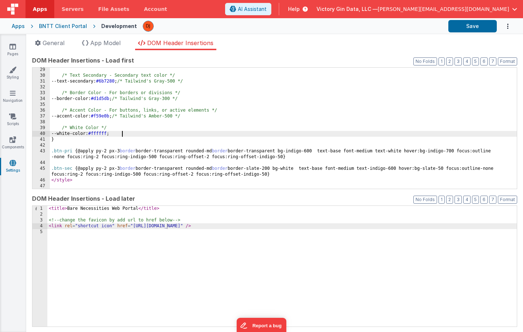
click at [281, 131] on div "/* Text Secondary - Secondary text color */ --text-secondary: #6b7280 ; /* Tail…" at bounding box center [283, 133] width 467 height 133
click at [281, 161] on div "/* Text Secondary - Secondary text color */ --text-secondary: #6b7280 ; /* Tail…" at bounding box center [283, 133] width 467 height 133
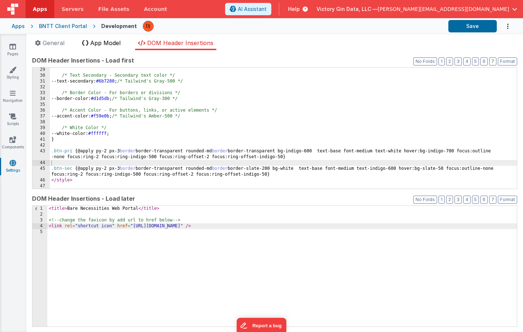
click at [111, 40] on span "App Model" at bounding box center [105, 42] width 30 height 7
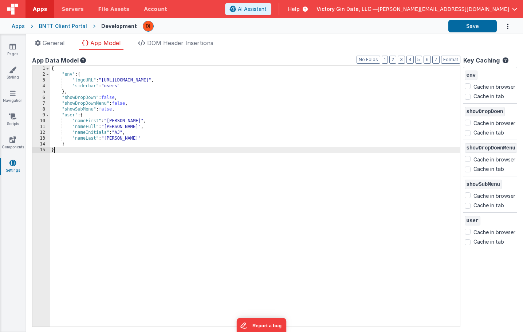
click at [219, 174] on div "{ "env" : { "logoURL" : "[URL][DOMAIN_NAME]" , "siderbar" : "users" } , "showDr…" at bounding box center [255, 202] width 410 height 273
click at [83, 60] on icon at bounding box center [82, 61] width 7 height 6
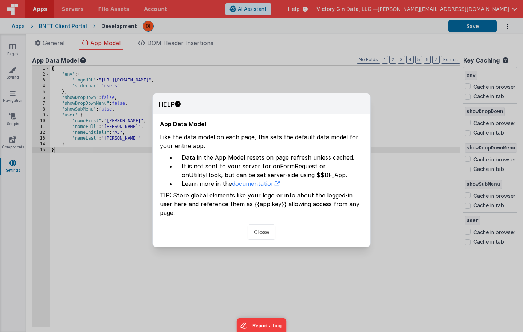
click at [270, 225] on button "Close" at bounding box center [262, 232] width 28 height 15
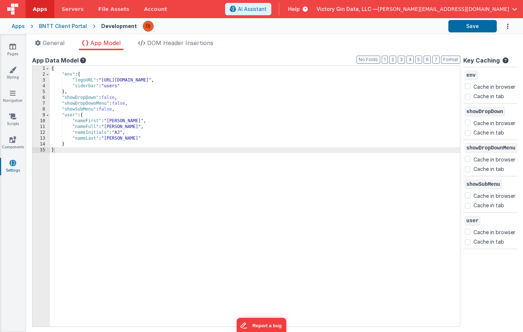
click at [246, 143] on div "{ "env" : { "logoURL" : "[URL][DOMAIN_NAME]" , "siderbar" : "users" } , "showDr…" at bounding box center [255, 202] width 410 height 273
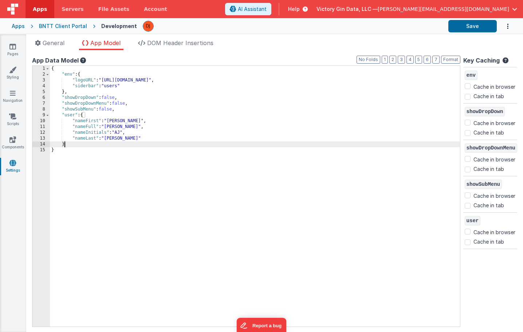
click at [122, 123] on div "{ "env" : { "logoURL" : "[URL][DOMAIN_NAME]" , "siderbar" : "users" } , "showDr…" at bounding box center [255, 202] width 410 height 273
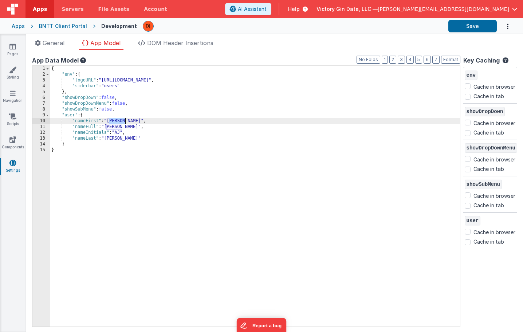
click at [122, 123] on div "{ "env" : { "logoURL" : "[URL][DOMAIN_NAME]" , "siderbar" : "users" } , "showDr…" at bounding box center [255, 202] width 410 height 273
click at [49, 48] on li "General" at bounding box center [49, 45] width 35 height 12
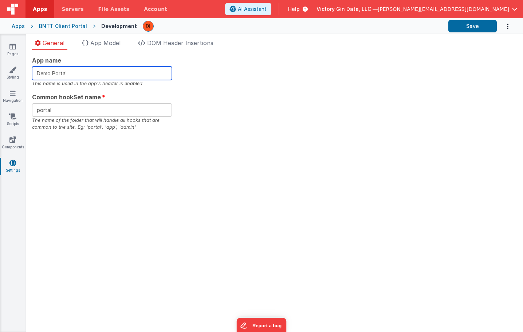
click at [46, 72] on input "Demo Portal" at bounding box center [102, 73] width 140 height 13
type input "BNTT Portal"
click at [263, 161] on div "App name BNTT Portal This name is used in the app's header is enabled Common ho…" at bounding box center [274, 191] width 497 height 282
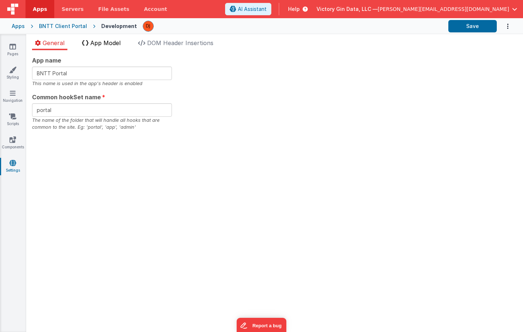
click at [107, 42] on span "App Model" at bounding box center [105, 42] width 30 height 7
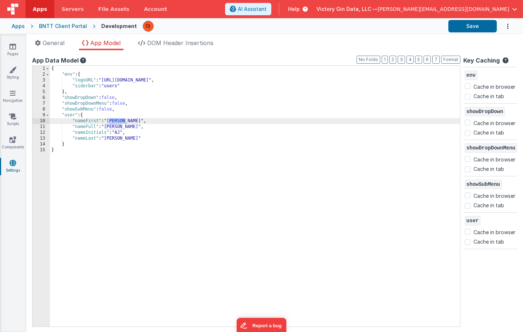
click at [502, 87] on label "Cache in browser" at bounding box center [494, 86] width 42 height 9
click at [470, 87] on input "Cache in browser" at bounding box center [468, 86] width 6 height 6
click at [481, 89] on label "Cache in browser" at bounding box center [494, 86] width 42 height 9
click at [470, 89] on input "Cache in browser" at bounding box center [468, 86] width 6 height 6
checkbox input "false"
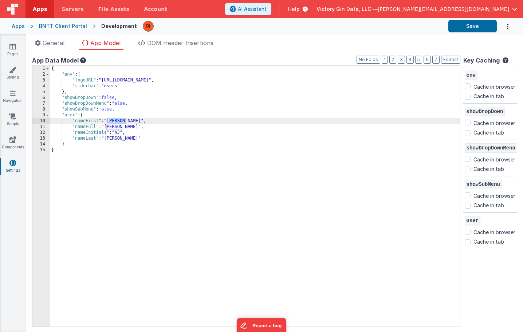
click at [473, 235] on label "Cache in browser" at bounding box center [494, 232] width 42 height 9
click at [470, 235] on input "Cache in browser" at bounding box center [468, 232] width 6 height 6
checkbox input "true"
click at [502, 198] on label "Cache in browser" at bounding box center [494, 195] width 42 height 9
click at [470, 198] on input "Cache in browser" at bounding box center [468, 196] width 6 height 6
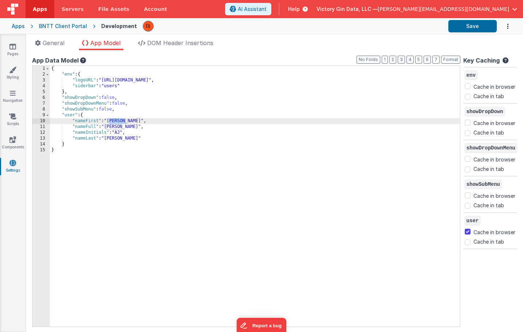
checkbox input "true"
click at [420, 202] on div "{ "env" : { "logoURL" : "[URL][DOMAIN_NAME]" , "siderbar" : "users" } , "showDr…" at bounding box center [255, 202] width 410 height 273
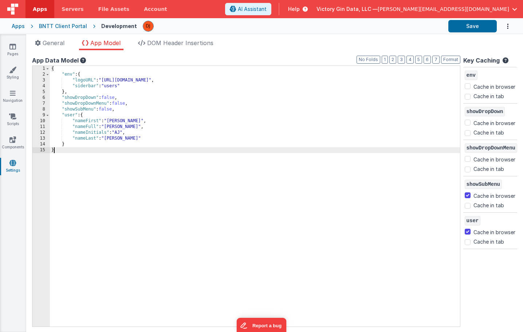
click at [120, 119] on div "{ "env" : { "logoURL" : "[URL][DOMAIN_NAME]" , "siderbar" : "users" } , "showDr…" at bounding box center [255, 202] width 410 height 273
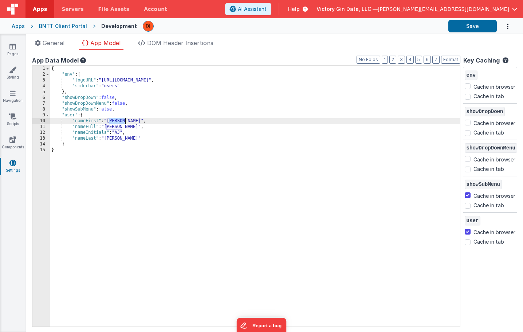
click at [120, 119] on div "{ "env" : { "logoURL" : "[URL][DOMAIN_NAME]" , "siderbar" : "users" } , "showDr…" at bounding box center [255, 202] width 410 height 273
click at [176, 136] on div "{ "env" : { "logoURL" : "[URL][DOMAIN_NAME]" , "siderbar" : "users" } , "showDr…" at bounding box center [255, 202] width 410 height 273
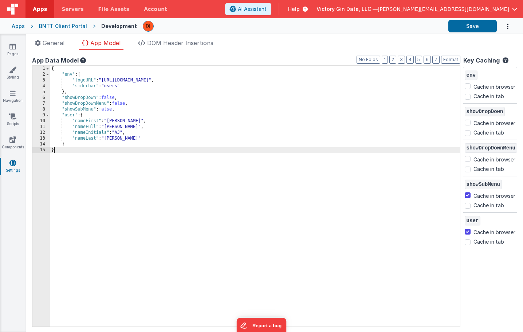
click at [242, 179] on div "{ "env" : { "logoURL" : "[URL][DOMAIN_NAME]" , "siderbar" : "users" } , "showDr…" at bounding box center [255, 202] width 410 height 273
click at [116, 128] on div "{ "env" : { "logoURL" : "[URL][DOMAIN_NAME]" , "siderbar" : "users" } , "showDr…" at bounding box center [255, 202] width 410 height 273
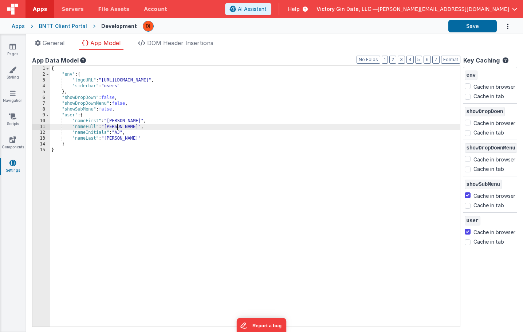
click at [116, 128] on div "{ "env" : { "logoURL" : "[URL][DOMAIN_NAME]" , "siderbar" : "users" } , "showDr…" at bounding box center [255, 202] width 410 height 273
click at [123, 127] on div "{ "env" : { "logoURL" : "[URL][DOMAIN_NAME]" , "siderbar" : "users" } , "showDr…" at bounding box center [255, 202] width 410 height 273
click at [113, 122] on div "{ "env" : { "logoURL" : "[URL][DOMAIN_NAME]" , "siderbar" : "users" } , "showDr…" at bounding box center [255, 202] width 410 height 273
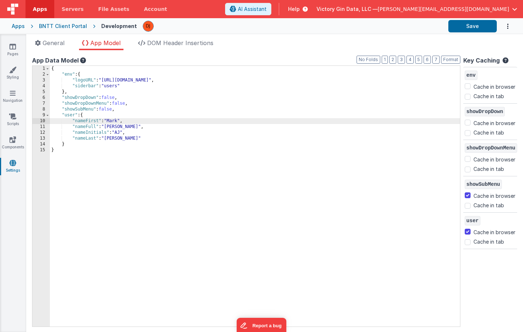
click at [109, 130] on div "{ "env" : { "logoURL" : "[URL][DOMAIN_NAME]" , "siderbar" : "users" } , "showDr…" at bounding box center [255, 202] width 410 height 273
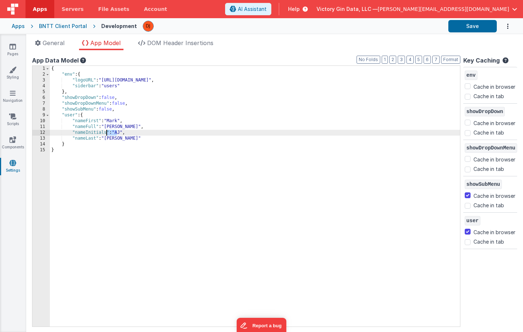
click at [109, 130] on div "{ "env" : { "logoURL" : "[URL][DOMAIN_NAME]" , "siderbar" : "users" } , "showDr…" at bounding box center [255, 202] width 410 height 273
click at [109, 126] on div "{ "env" : { "logoURL" : "[URL][DOMAIN_NAME]" , "siderbar" : "users" } , "showDr…" at bounding box center [255, 202] width 410 height 273
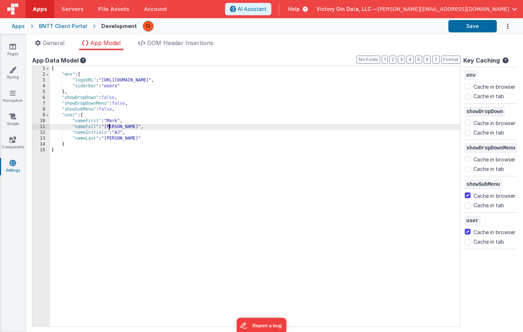
click at [109, 126] on div "{ "env" : { "logoURL" : "[URL][DOMAIN_NAME]" , "siderbar" : "users" } , "showDr…" at bounding box center [255, 202] width 410 height 273
click at [129, 125] on div "{ "env" : { "logoURL" : "[URL][DOMAIN_NAME]" , "siderbar" : "users" } , "showDr…" at bounding box center [255, 202] width 410 height 273
click at [122, 133] on div "{ "env" : { "logoURL" : "[URL][DOMAIN_NAME]" , "siderbar" : "users" } , "showDr…" at bounding box center [255, 202] width 410 height 273
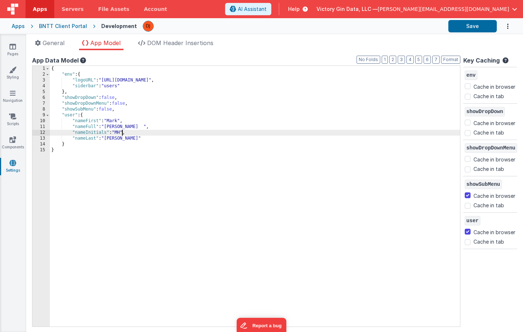
click at [113, 139] on div "{ "env" : { "logoURL" : "[URL][DOMAIN_NAME]" , "siderbar" : "users" } , "showDr…" at bounding box center [255, 202] width 410 height 273
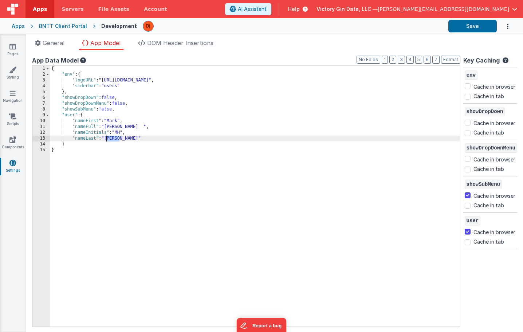
click at [113, 139] on div "{ "env" : { "logoURL" : "[URL][DOMAIN_NAME]" , "siderbar" : "users" } , "showDr…" at bounding box center [255, 202] width 410 height 273
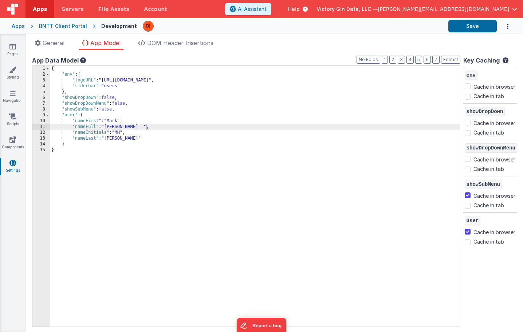
click at [145, 125] on div "{ "env" : { "logoURL" : "[URL][DOMAIN_NAME]" , "siderbar" : "users" } , "showDr…" at bounding box center [255, 202] width 410 height 273
click at [225, 179] on div "{ "env" : { "logoURL" : "[URL][DOMAIN_NAME]" , "siderbar" : "users" } , "showDr…" at bounding box center [255, 202] width 410 height 273
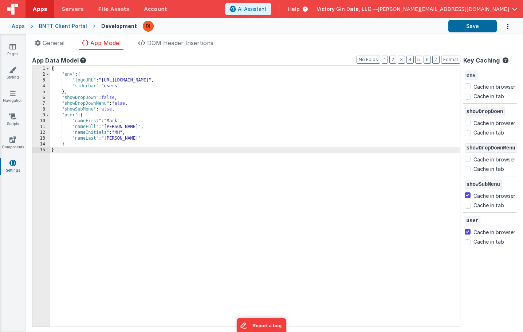
click at [114, 117] on div "{ "env" : { "logoURL" : "[URL][DOMAIN_NAME]" , "siderbar" : "users" } , "showDr…" at bounding box center [255, 202] width 410 height 273
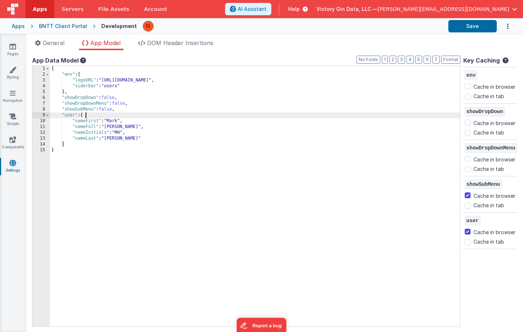
click at [114, 117] on div "{ "env" : { "logoURL" : "[URL][DOMAIN_NAME]" , "siderbar" : "users" } , "showDr…" at bounding box center [255, 202] width 410 height 273
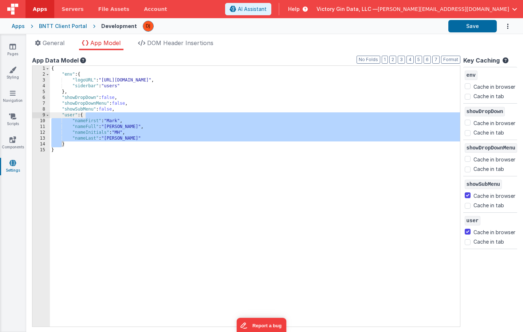
click at [117, 131] on div "{ "env" : { "logoURL" : "[URL][DOMAIN_NAME]" , "siderbar" : "users" } , "showDr…" at bounding box center [255, 202] width 410 height 273
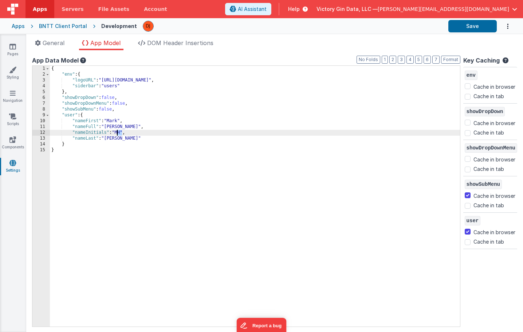
click at [117, 131] on div "{ "env" : { "logoURL" : "[URL][DOMAIN_NAME]" , "siderbar" : "users" } , "showDr…" at bounding box center [255, 202] width 410 height 273
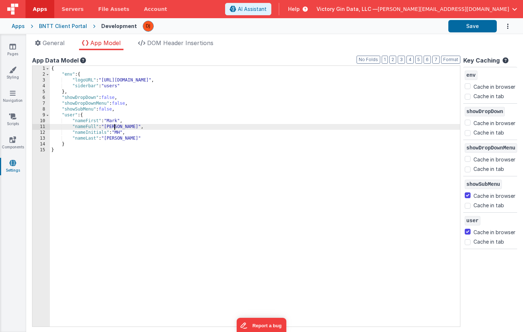
click at [115, 125] on div "{ "env" : { "logoURL" : "[URL][DOMAIN_NAME]" , "siderbar" : "users" } , "showDr…" at bounding box center [255, 202] width 410 height 273
click at [114, 119] on div "{ "env" : { "logoURL" : "[URL][DOMAIN_NAME]" , "siderbar" : "users" } , "showDr…" at bounding box center [255, 202] width 410 height 273
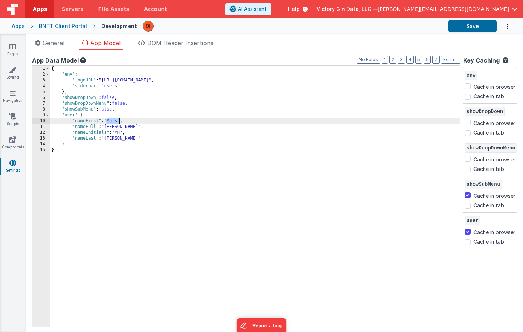
drag, startPoint x: 107, startPoint y: 122, endPoint x: 121, endPoint y: 122, distance: 13.1
click at [121, 122] on div "{ "env" : { "logoURL" : "[URL][DOMAIN_NAME]" , "siderbar" : "users" } , "showDr…" at bounding box center [255, 202] width 410 height 273
click at [114, 122] on div "{ "env" : { "logoURL" : "[URL][DOMAIN_NAME]" , "siderbar" : "users" } , "showDr…" at bounding box center [255, 202] width 410 height 273
drag, startPoint x: 107, startPoint y: 123, endPoint x: 121, endPoint y: 123, distance: 14.2
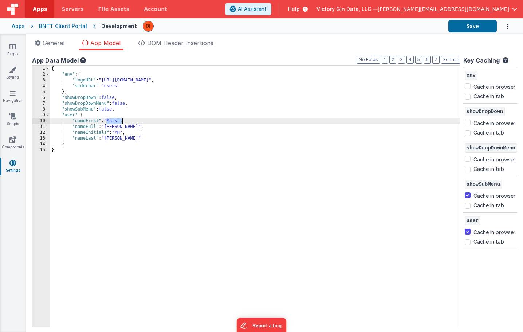
click at [121, 123] on div "{ "env" : { "logoURL" : "[URL][DOMAIN_NAME]" , "siderbar" : "users" } , "showDr…" at bounding box center [255, 202] width 410 height 273
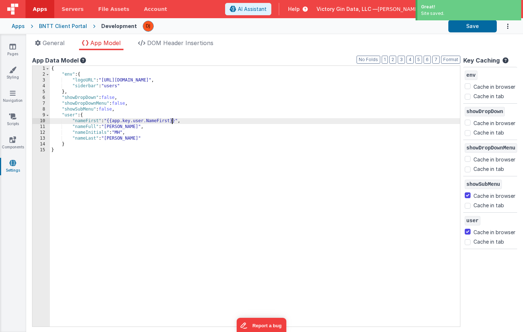
click at [220, 124] on div "{ "env" : { "logoURL" : "[URL][DOMAIN_NAME]" , "siderbar" : "users" } , "showDr…" at bounding box center [255, 202] width 410 height 273
click at [432, 33] on div "Apps BNTT Client Portal Development Save" at bounding box center [261, 26] width 523 height 16
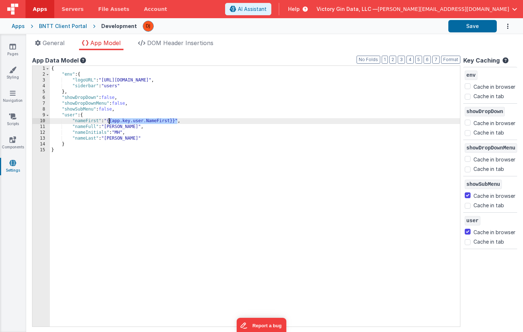
drag, startPoint x: 177, startPoint y: 120, endPoint x: 109, endPoint y: 121, distance: 68.5
click at [109, 121] on div "{ "env" : { "logoURL" : "[URL][DOMAIN_NAME]" , "siderbar" : "users" } , "showDr…" at bounding box center [255, 202] width 410 height 273
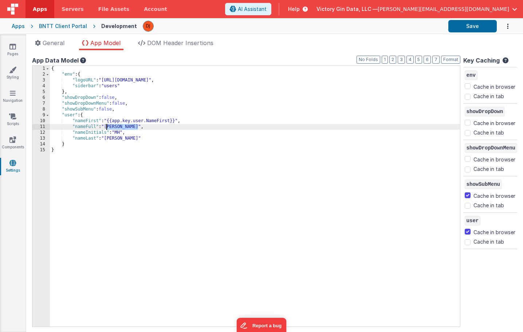
drag, startPoint x: 138, startPoint y: 127, endPoint x: 106, endPoint y: 128, distance: 31.7
click at [106, 128] on div "{ "env" : { "logoURL" : "[URL][DOMAIN_NAME]" , "siderbar" : "users" } , "showDr…" at bounding box center [255, 202] width 410 height 273
paste textarea
click at [168, 126] on div "{ "env" : { "logoURL" : "[URL][DOMAIN_NAME]" , "siderbar" : "users" } , "showDr…" at bounding box center [255, 202] width 410 height 273
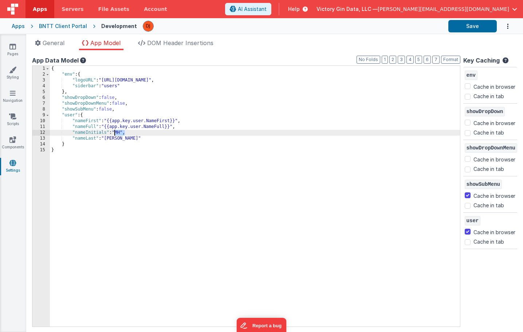
drag, startPoint x: 124, startPoint y: 133, endPoint x: 115, endPoint y: 133, distance: 9.1
click at [115, 133] on div "{ "env" : { "logoURL" : "[URL][DOMAIN_NAME]" , "siderbar" : "users" } , "showDr…" at bounding box center [255, 202] width 410 height 273
click at [177, 131] on div "{ "env" : { "logoURL" : "[URL][DOMAIN_NAME]" , "siderbar" : "users" } , "showDr…" at bounding box center [255, 202] width 410 height 273
click at [115, 133] on div "{ "env" : { "logoURL" : "[URL][DOMAIN_NAME]" , "siderbar" : "users" } , "showDr…" at bounding box center [255, 202] width 410 height 273
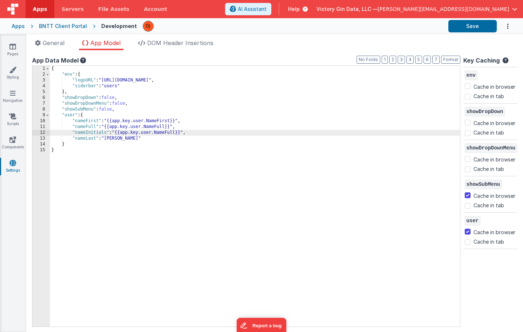
click at [117, 140] on div "{ "env" : { "logoURL" : "[URL][DOMAIN_NAME]" , "siderbar" : "users" } , "showDr…" at bounding box center [255, 202] width 410 height 273
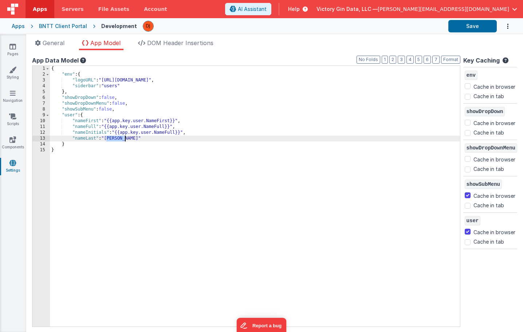
click at [117, 140] on div "{ "env" : { "logoURL" : "[URL][DOMAIN_NAME]" , "siderbar" : "users" } , "showDr…" at bounding box center [255, 202] width 410 height 273
paste textarea
click at [169, 141] on div "{ "env" : { "logoURL" : "[URL][DOMAIN_NAME]" , "siderbar" : "users" } , "showDr…" at bounding box center [255, 202] width 410 height 273
click at [341, 158] on div "{ "env" : { "logoURL" : "[URL][DOMAIN_NAME]" , "siderbar" : "users" } , "showDr…" at bounding box center [255, 202] width 410 height 273
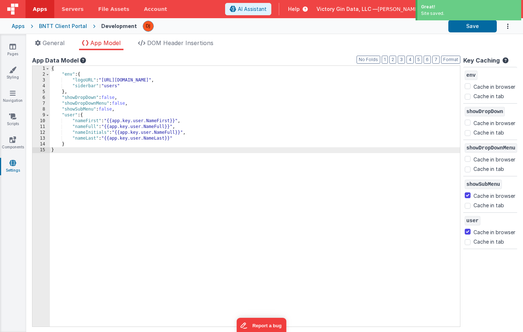
click at [60, 50] on div "App name BNTT Portal This name is used in the app's header is enabled Common ho…" at bounding box center [274, 191] width 497 height 282
click at [60, 49] on li "General" at bounding box center [49, 45] width 35 height 12
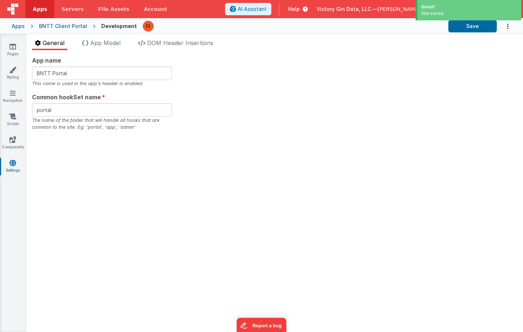
click at [59, 44] on span "General" at bounding box center [54, 42] width 22 height 7
click at [115, 43] on span "App Model" at bounding box center [105, 42] width 30 height 7
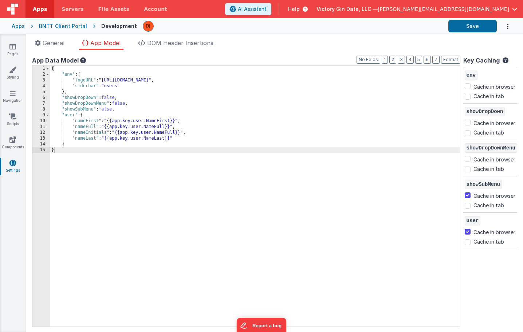
click at [83, 61] on icon at bounding box center [82, 61] width 7 height 6
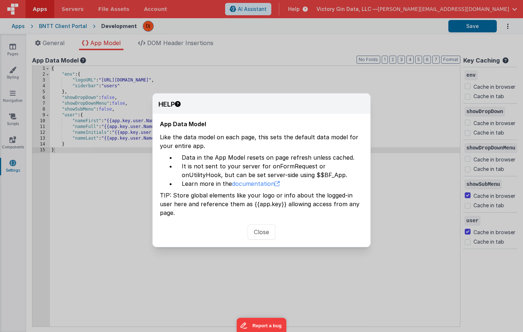
click at [268, 225] on button "Close" at bounding box center [262, 232] width 28 height 15
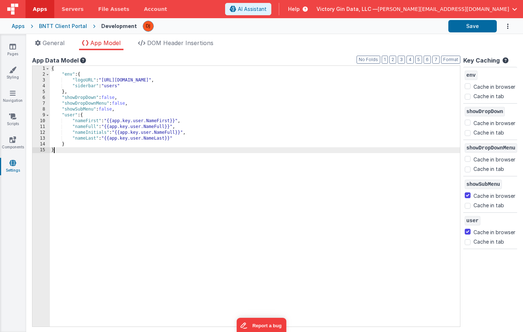
click at [271, 225] on div "{ "env" : { "logoURL" : "[URL][DOMAIN_NAME]" , "siderbar" : "users" } , "showDr…" at bounding box center [255, 202] width 410 height 273
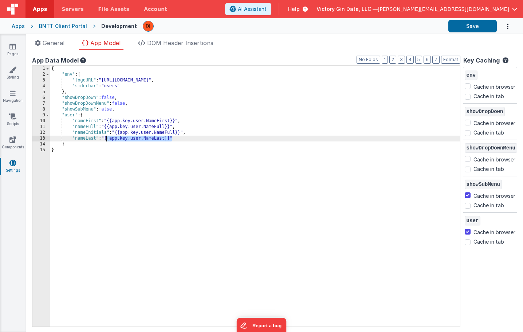
drag, startPoint x: 172, startPoint y: 140, endPoint x: 107, endPoint y: 139, distance: 65.2
click at [107, 139] on div "{ "env" : { "logoURL" : "[URL][DOMAIN_NAME]" , "siderbar" : "users" } , "showDr…" at bounding box center [255, 202] width 410 height 273
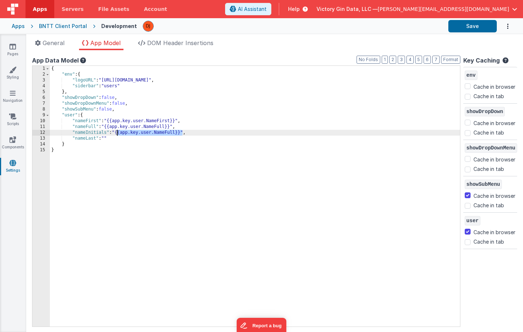
drag, startPoint x: 182, startPoint y: 133, endPoint x: 116, endPoint y: 132, distance: 66.3
click at [116, 132] on div "{ "env" : { "logoURL" : "[URL][DOMAIN_NAME]" , "siderbar" : "users" } , "showDr…" at bounding box center [255, 202] width 410 height 273
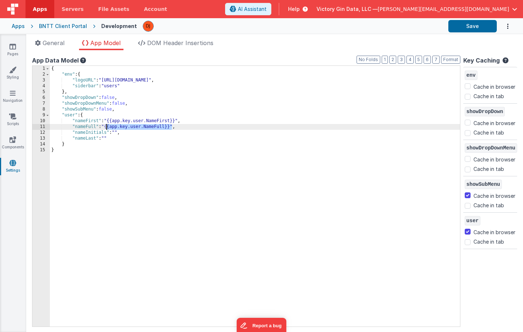
drag, startPoint x: 172, startPoint y: 127, endPoint x: 107, endPoint y: 126, distance: 64.8
click at [107, 126] on div "{ "env" : { "logoURL" : "[URL][DOMAIN_NAME]" , "siderbar" : "users" } , "showDr…" at bounding box center [255, 202] width 410 height 273
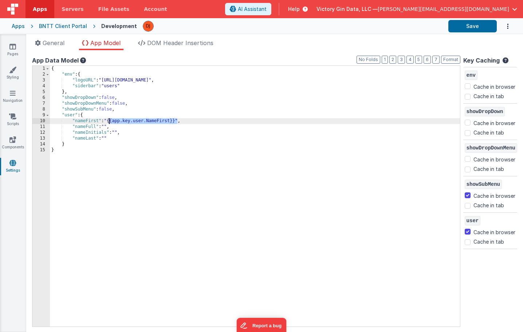
drag, startPoint x: 177, startPoint y: 121, endPoint x: 110, endPoint y: 121, distance: 67.7
click at [110, 121] on div "{ "env" : { "logoURL" : "[URL][DOMAIN_NAME]" , "siderbar" : "users" } , "showDr…" at bounding box center [255, 202] width 410 height 273
click at [494, 8] on span "[PERSON_NAME][EMAIL_ADDRESS][DOMAIN_NAME]" at bounding box center [443, 8] width 131 height 7
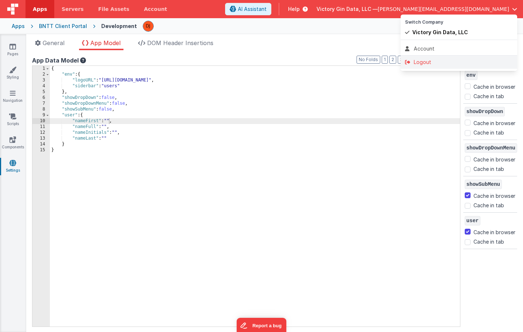
click at [458, 61] on div "Logout" at bounding box center [459, 62] width 108 height 7
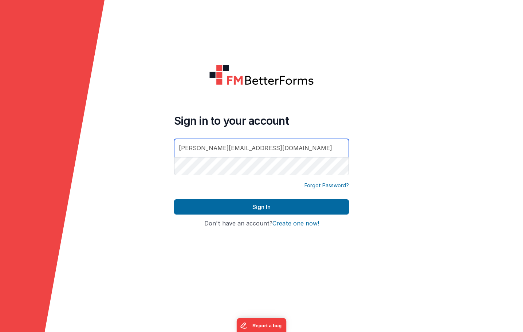
type input "[PERSON_NAME][EMAIL_ADDRESS][DOMAIN_NAME]"
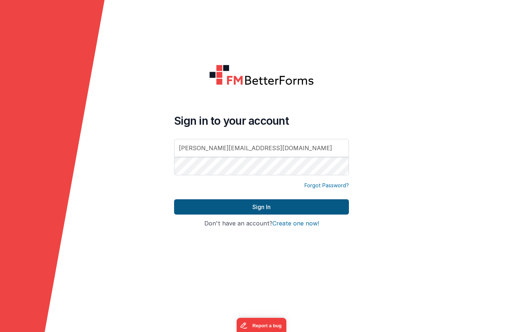
click at [253, 204] on button "Sign In" at bounding box center [261, 207] width 175 height 15
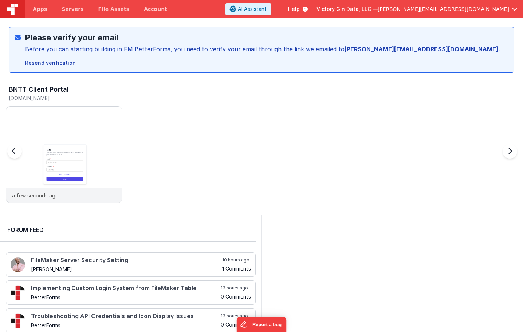
click at [222, 153] on div "BNTT Client Portal [DOMAIN_NAME] a few seconds ago" at bounding box center [264, 146] width 517 height 127
click at [83, 135] on img at bounding box center [64, 165] width 116 height 116
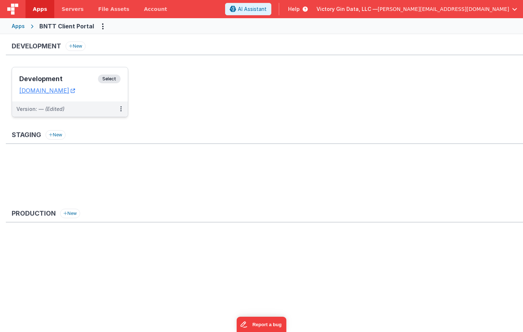
click at [101, 102] on div "Version: — (Edited)" at bounding box center [70, 109] width 116 height 15
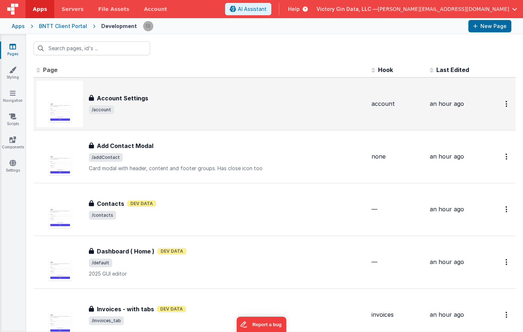
click at [190, 110] on span "/account" at bounding box center [227, 110] width 277 height 9
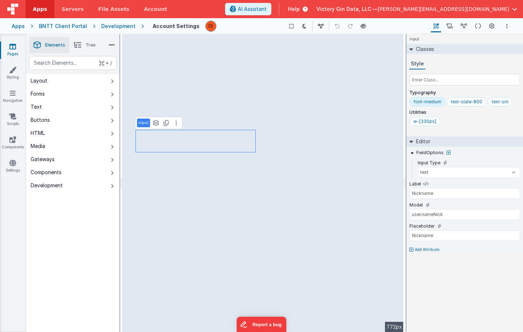
type input "Company"
type input "user.companyName"
type input "Company"
type input "MM/DD/YYYY"
type input "Date of Birth"
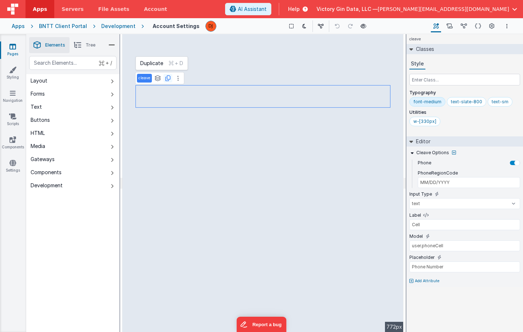
type input "US"
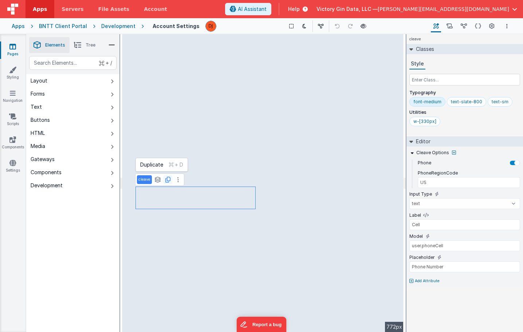
type input "Home Phone"
type input "user.phoneHome"
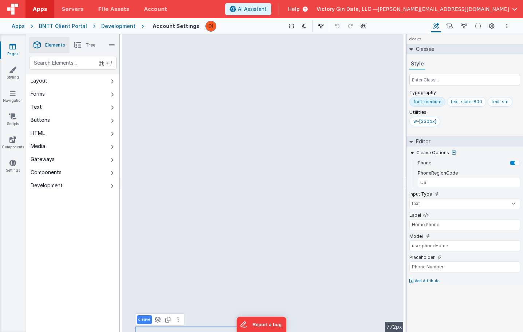
type input "div"
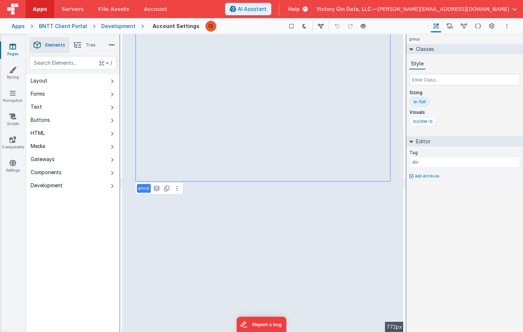
click at [511, 25] on button "Options" at bounding box center [507, 26] width 9 height 9
click at [474, 64] on link "Rollback" at bounding box center [470, 66] width 81 height 13
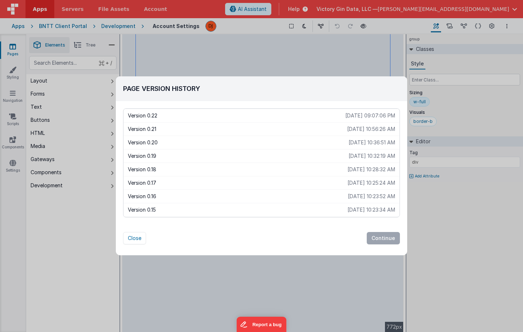
click at [372, 131] on p "[DATE] 10:56:26 AM" at bounding box center [371, 129] width 48 height 7
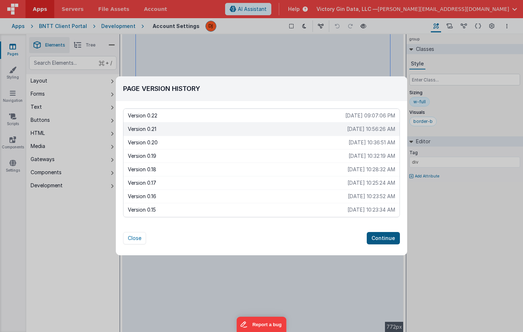
click at [381, 238] on button "Continue" at bounding box center [383, 238] width 33 height 12
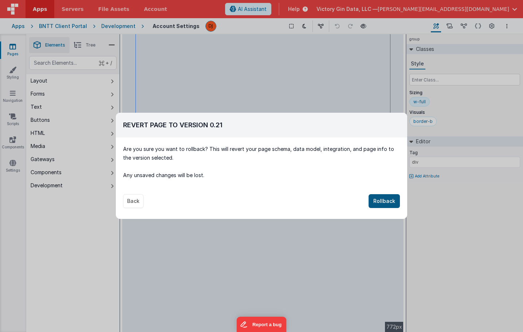
click at [375, 203] on button "Rollback" at bounding box center [384, 201] width 31 height 14
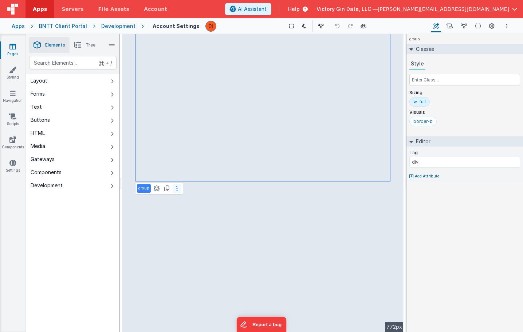
type input "MM/DD/YYYY"
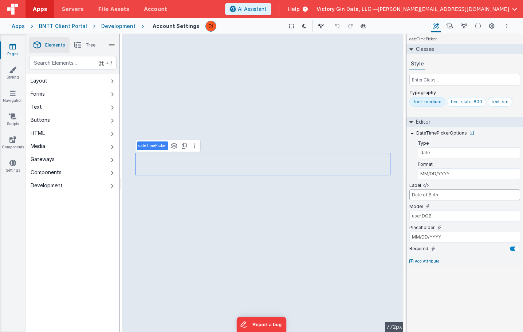
click at [437, 200] on input "Date of Birth" at bounding box center [464, 195] width 111 height 11
type input "Contact Information"
type input "div"
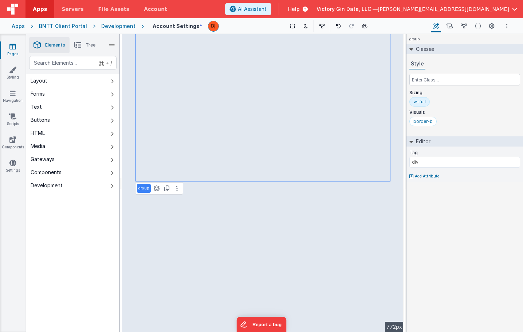
type input "MM/DD/YYYY"
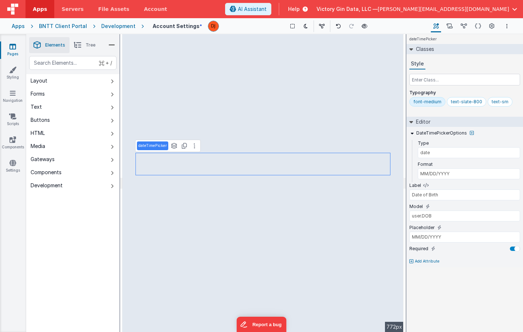
click at [85, 46] on li "Tree" at bounding box center [85, 45] width 30 height 16
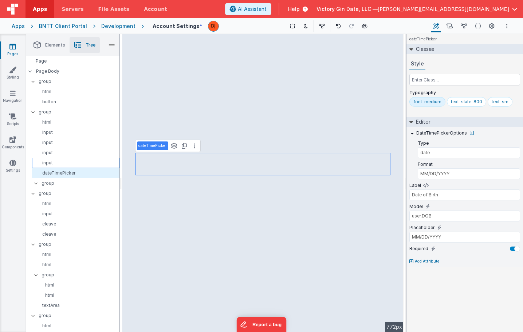
click at [77, 163] on p "input" at bounding box center [77, 163] width 84 height 6
type input "Company"
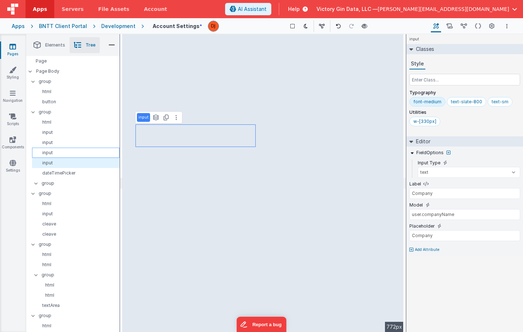
click at [70, 154] on p "input" at bounding box center [77, 153] width 84 height 6
type input "Nickname"
type input "user.nameNick"
type input "Nickname"
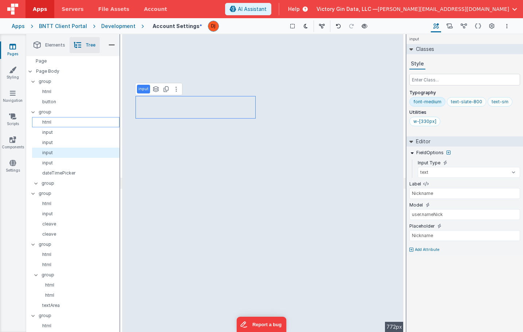
click at [51, 121] on p "html" at bounding box center [77, 122] width 84 height 6
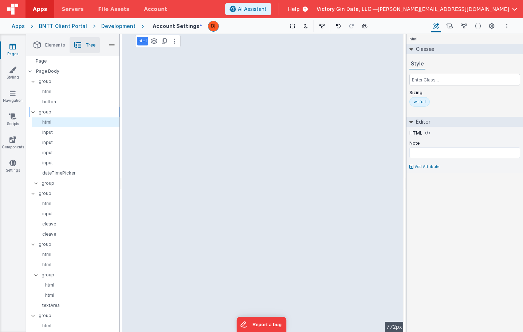
click at [49, 114] on p "group" at bounding box center [79, 112] width 80 height 8
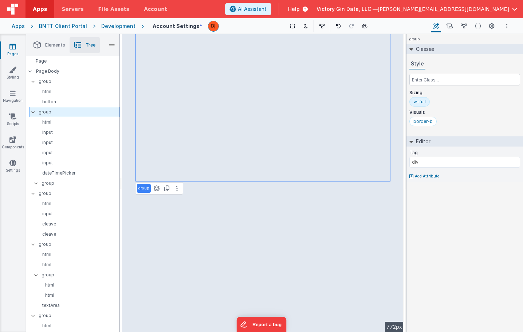
click at [49, 114] on p "group" at bounding box center [79, 112] width 80 height 8
click at [49, 114] on input "group" at bounding box center [75, 112] width 74 height 7
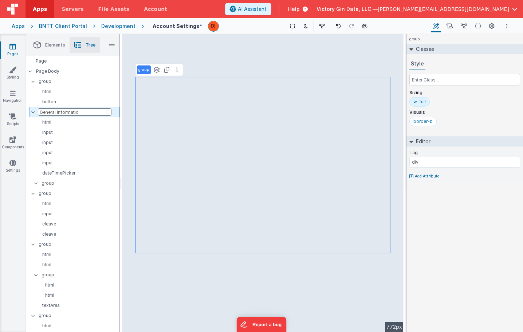
type input "General Information"
click at [63, 197] on p "group" at bounding box center [79, 194] width 80 height 8
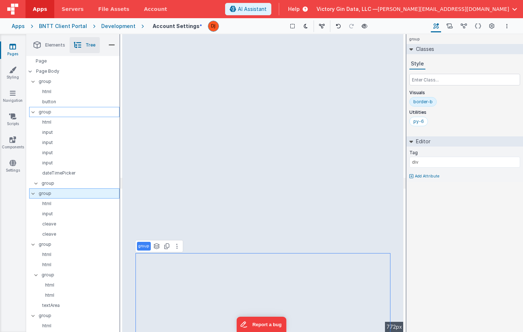
click at [50, 193] on p "group" at bounding box center [79, 194] width 80 height 8
click at [50, 193] on input "group" at bounding box center [75, 193] width 74 height 7
type input "Contact Information"
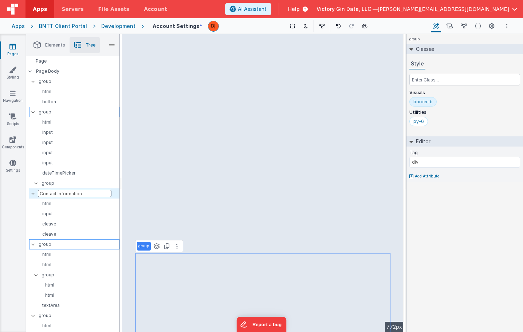
click at [77, 246] on p "group" at bounding box center [79, 245] width 80 height 8
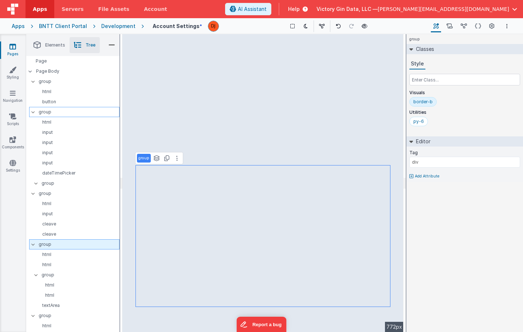
click at [51, 247] on p "group" at bounding box center [79, 245] width 80 height 8
click at [43, 247] on input "group" at bounding box center [75, 244] width 74 height 7
type input "O"
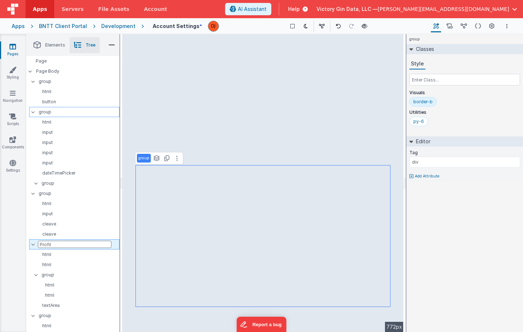
type input "Profile"
click at [59, 236] on p "cleave" at bounding box center [77, 235] width 84 height 6
type input "US"
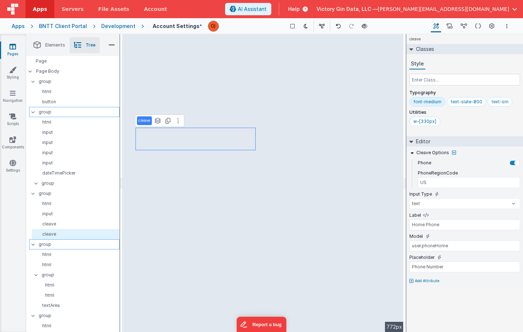
click at [59, 248] on p "group" at bounding box center [79, 245] width 80 height 8
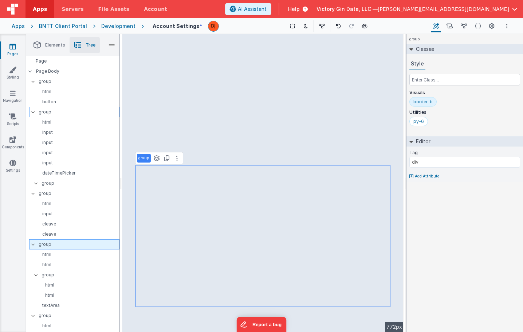
click at [59, 248] on p "group" at bounding box center [79, 245] width 80 height 8
click at [43, 244] on input "group" at bounding box center [75, 244] width 74 height 7
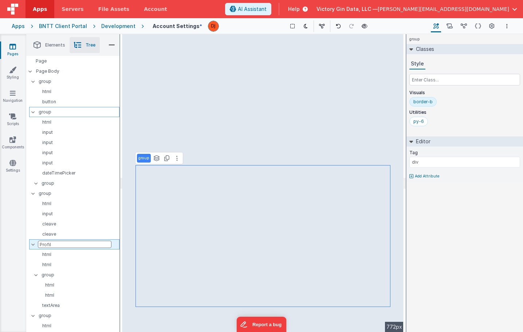
type input "Profile"
click at [48, 197] on p "group" at bounding box center [79, 194] width 80 height 8
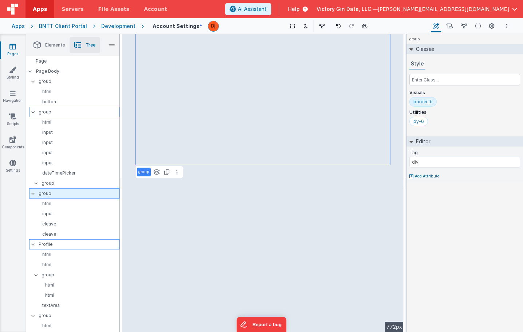
click at [41, 196] on p "group" at bounding box center [79, 194] width 80 height 8
click at [50, 193] on input "group" at bounding box center [75, 193] width 74 height 7
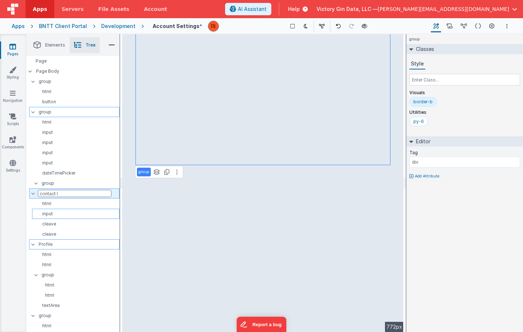
type input "V"
type input "Contact Information"
click at [63, 113] on p "group" at bounding box center [79, 112] width 80 height 8
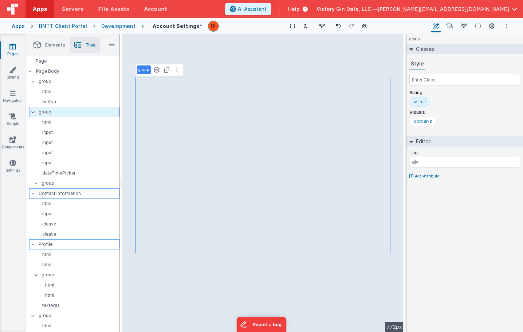
click at [43, 114] on p "group" at bounding box center [79, 112] width 80 height 8
type input "General Information"
click at [64, 75] on div "Page Body" at bounding box center [72, 71] width 93 height 10
click at [62, 83] on p "group" at bounding box center [79, 82] width 80 height 8
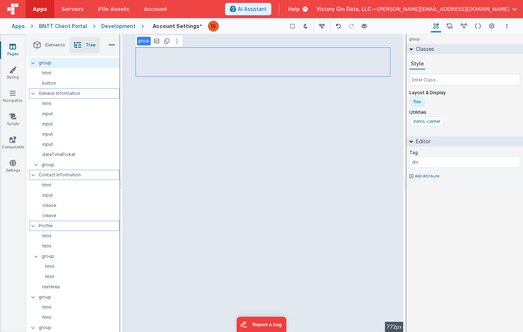
scroll to position [22, 0]
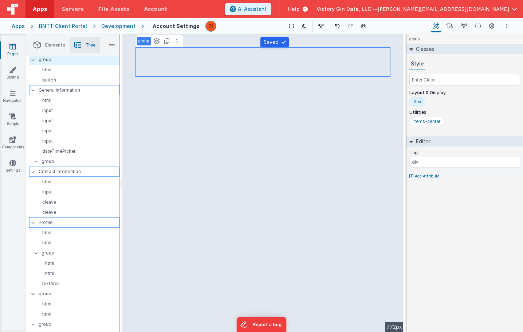
click at [59, 86] on div "General Information" at bounding box center [74, 90] width 90 height 10
click at [58, 82] on p "button" at bounding box center [77, 80] width 84 height 6
select select "save"
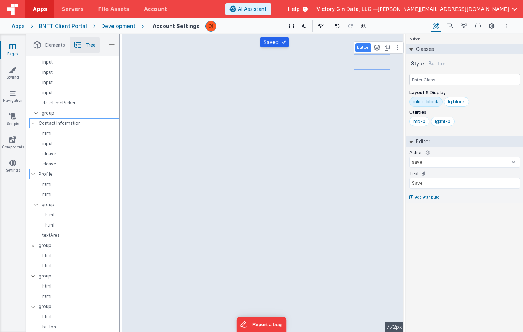
scroll to position [70, 0]
click at [56, 276] on p "group" at bounding box center [79, 276] width 80 height 8
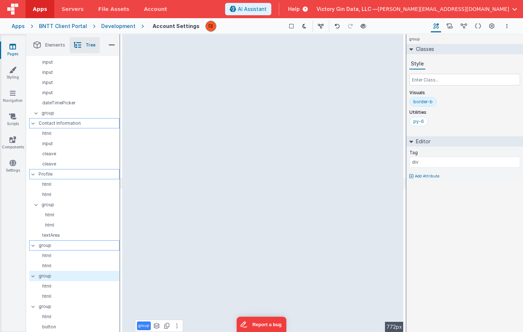
click at [92, 245] on p "group" at bounding box center [79, 246] width 80 height 8
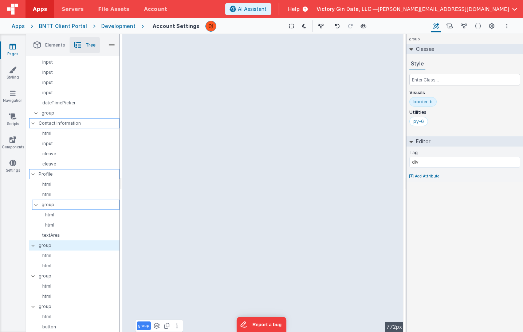
click at [74, 209] on div "group" at bounding box center [75, 205] width 87 height 10
click at [70, 200] on div "html" at bounding box center [75, 195] width 87 height 10
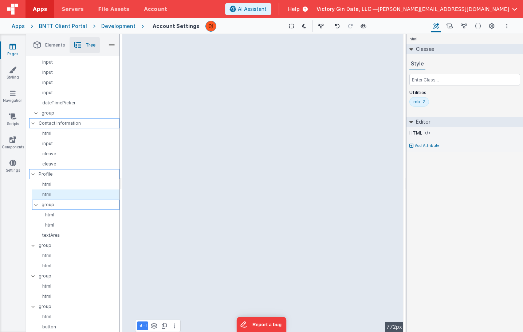
click at [70, 202] on p "group" at bounding box center [81, 205] width 78 height 8
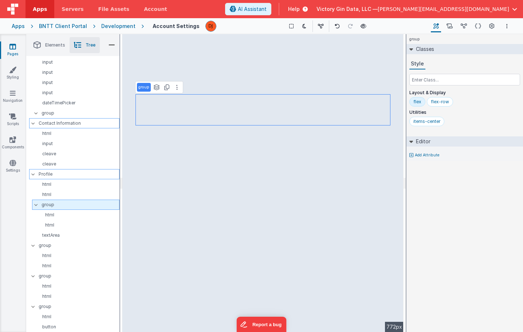
click at [47, 206] on p "group" at bounding box center [81, 205] width 78 height 8
click at [49, 204] on input "group" at bounding box center [78, 204] width 74 height 7
type input "Email Notifications"
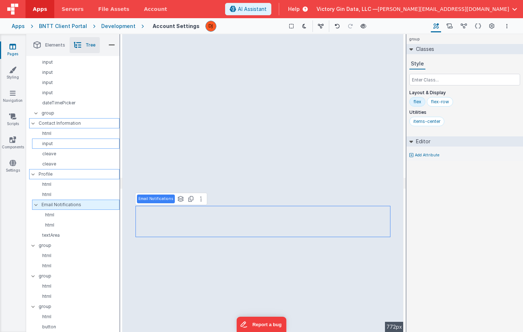
select select "email"
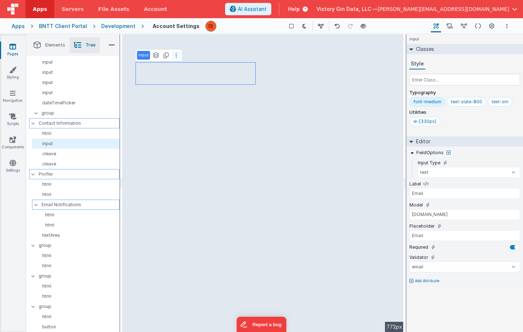
click at [176, 56] on icon at bounding box center [176, 55] width 1 height 6
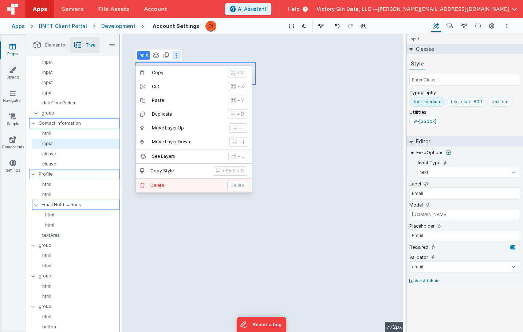
click at [181, 186] on p "Delete" at bounding box center [186, 186] width 72 height 6
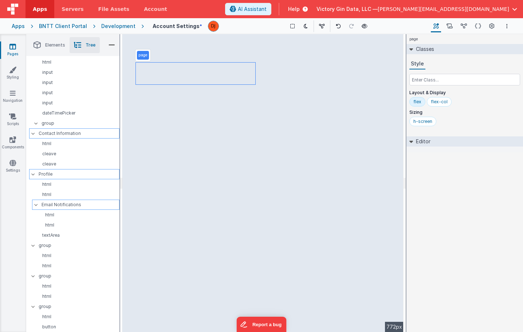
scroll to position [60, 0]
click at [15, 50] on link "Pages" at bounding box center [13, 50] width 26 height 15
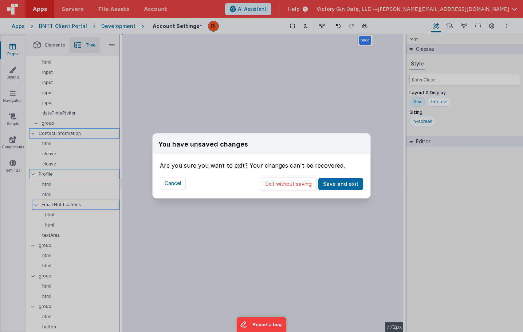
click at [287, 195] on div "Cancel Exit without saving Save and exit" at bounding box center [262, 184] width 218 height 28
click at [285, 186] on button "Exit without saving" at bounding box center [289, 184] width 56 height 14
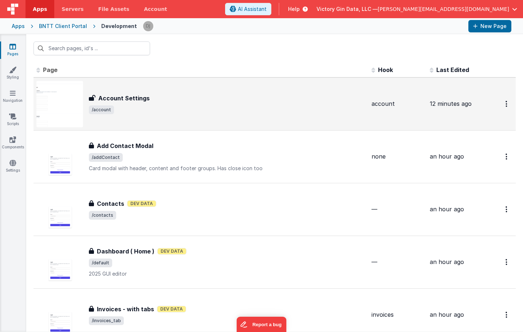
click at [138, 110] on span "/account" at bounding box center [227, 110] width 277 height 9
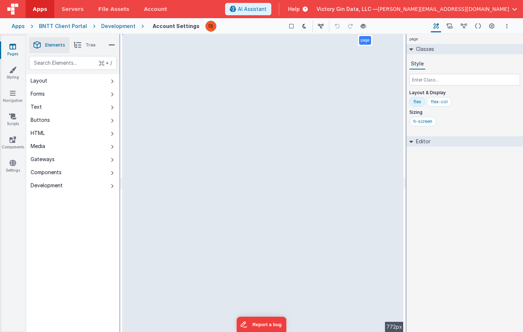
select select "email"
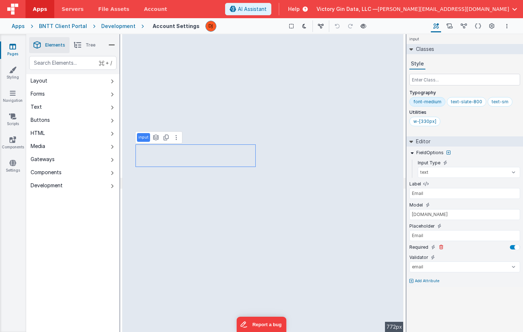
click at [512, 248] on div at bounding box center [515, 247] width 10 height 4
click at [435, 281] on p "Add Attribute" at bounding box center [427, 282] width 25 height 6
click at [515, 281] on div "Disabled" at bounding box center [464, 279] width 111 height 7
click at [516, 277] on div at bounding box center [515, 279] width 10 height 4
type input "div"
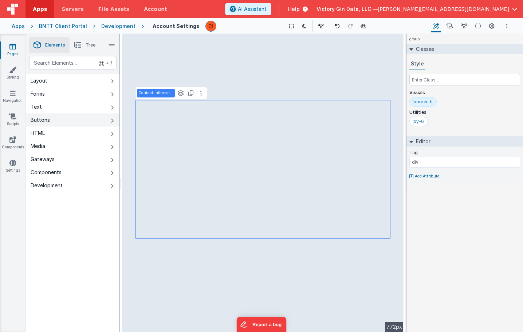
click at [64, 118] on button "Buttons" at bounding box center [72, 120] width 93 height 13
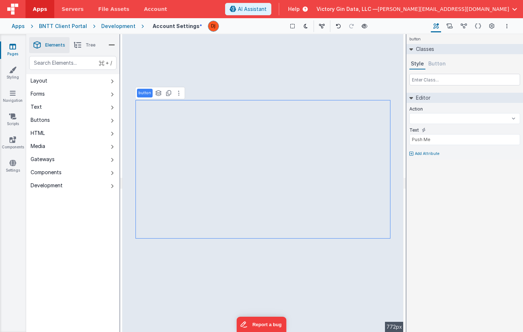
select select
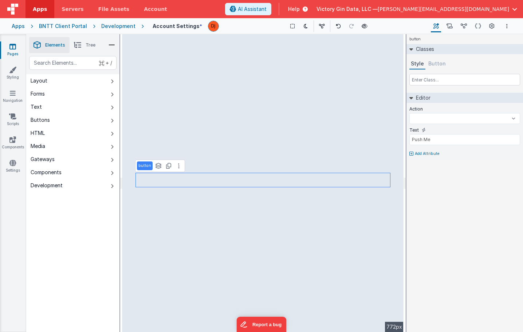
select select
click at [457, 143] on input "Push Me" at bounding box center [464, 139] width 111 height 11
select select
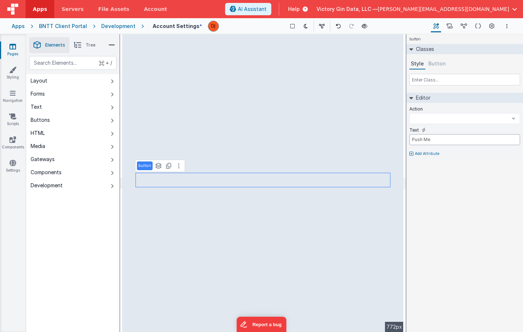
type input "C"
select select
type input "Ch"
select select
type input "Cha"
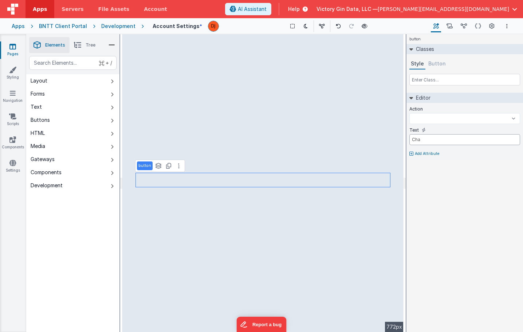
select select
type input "[PERSON_NAME]"
select select
type input "[PERSON_NAME]"
select select
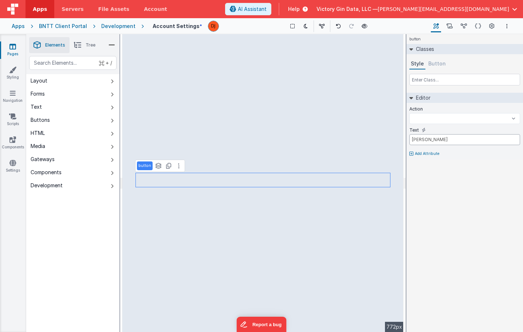
type input "Change"
select select
type input "Change"
select select
type input "Change E"
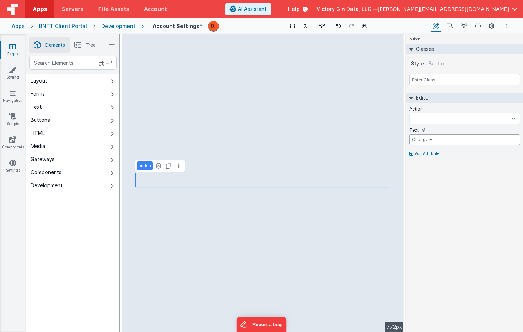
select select
type input "Change Em"
select select
type input "Change Ema"
select select
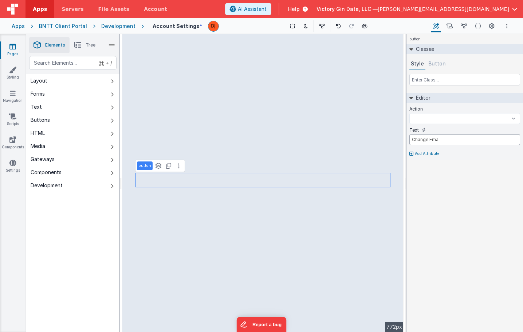
type input "Change Emai"
select select
type input "Change Email"
select select
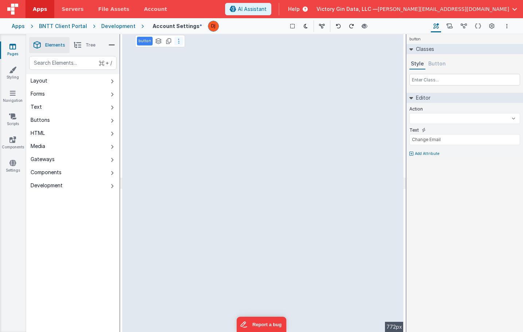
click at [180, 45] on button at bounding box center [178, 41] width 9 height 9
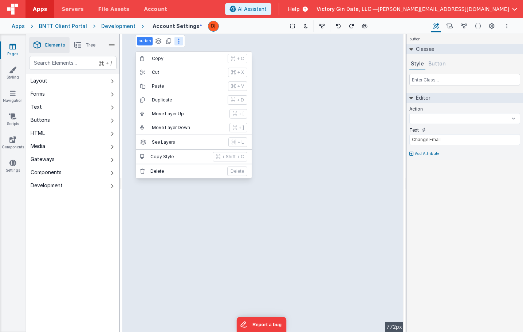
select select
click at [204, 170] on p "Delete" at bounding box center [186, 172] width 72 height 6
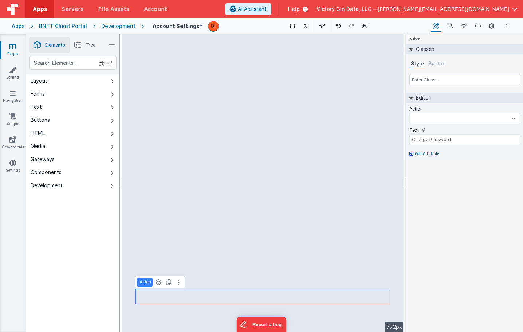
click at [177, 288] on div "button See layers + L Duplicate + D" at bounding box center [160, 282] width 50 height 12
click at [178, 284] on icon at bounding box center [178, 283] width 1 height 6
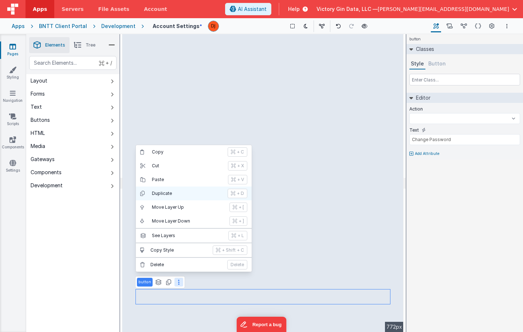
click at [181, 197] on button "Duplicate + D" at bounding box center [194, 194] width 116 height 14
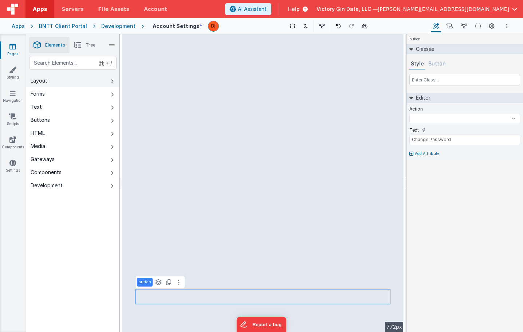
click at [51, 79] on button "Layout" at bounding box center [72, 80] width 93 height 13
select select
click at [435, 135] on input "Change Password" at bounding box center [464, 139] width 111 height 11
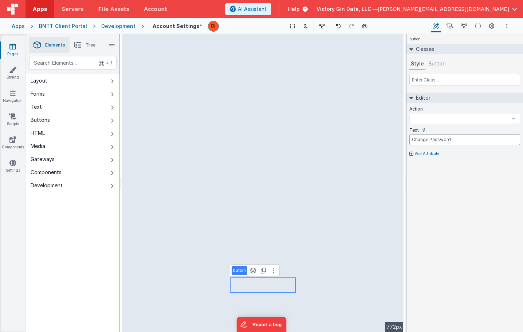
click at [437, 136] on input "Change Password" at bounding box center [464, 139] width 111 height 11
click at [439, 137] on input "Change Password" at bounding box center [464, 139] width 111 height 11
click at [440, 139] on input "Change Password" at bounding box center [464, 139] width 111 height 11
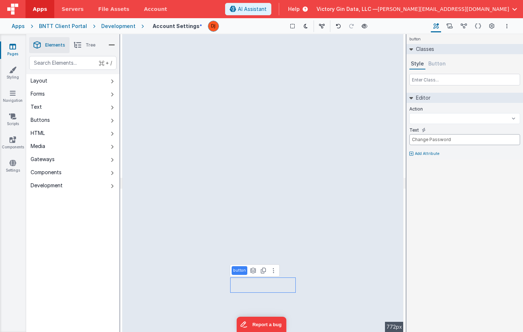
click at [440, 139] on input "Change Password" at bounding box center [464, 139] width 111 height 11
select select
type input "Change E"
select select
type input "Change Em"
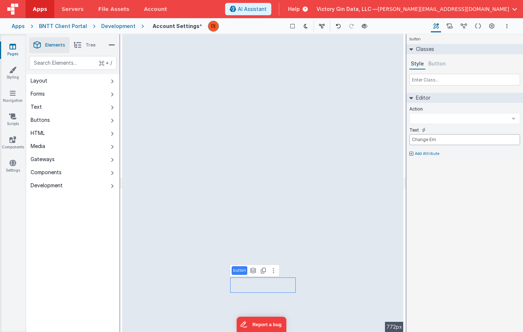
select select
type input "Change Ema"
select select
type input "Change Emai"
select select
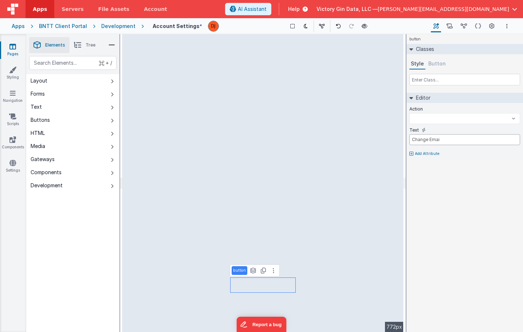
type input "Change Email"
select select
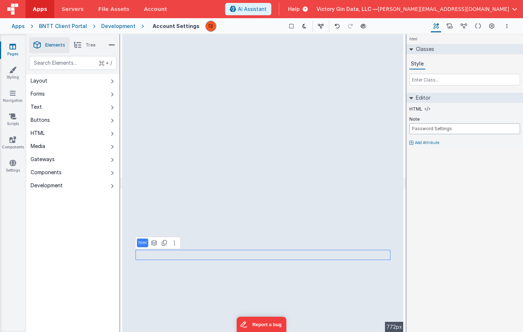
click at [420, 130] on input "Password Settings" at bounding box center [464, 128] width 111 height 11
type input "Account Settings"
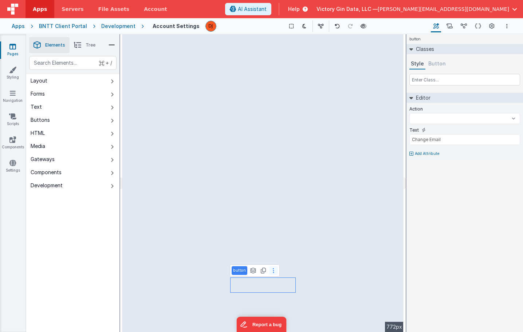
click at [274, 273] on button at bounding box center [273, 271] width 9 height 9
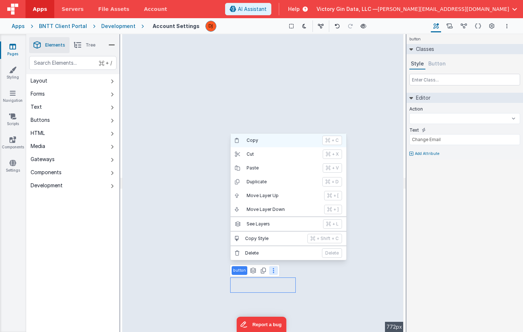
click at [268, 143] on p "Copy" at bounding box center [282, 141] width 71 height 6
select select
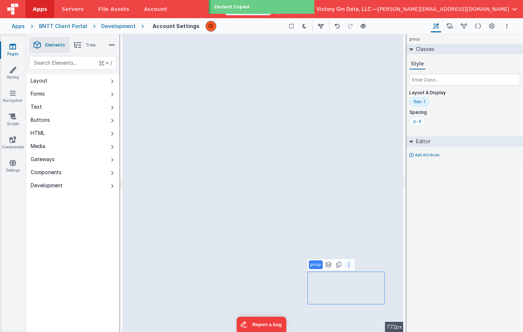
click at [348, 263] on icon at bounding box center [348, 265] width 1 height 6
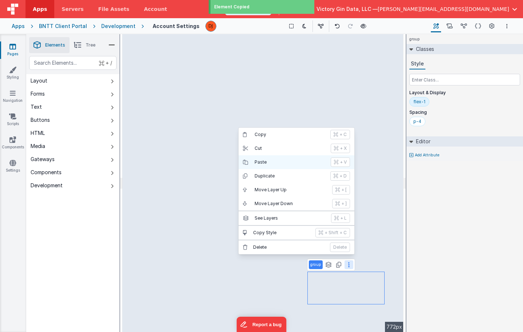
click at [273, 159] on button "Paste + V" at bounding box center [297, 162] width 116 height 14
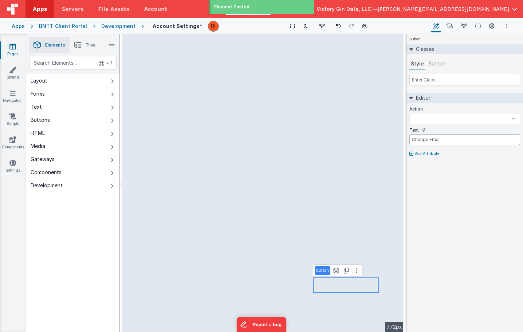
click at [459, 143] on input "Change Email" at bounding box center [464, 139] width 111 height 11
select select
type input "R"
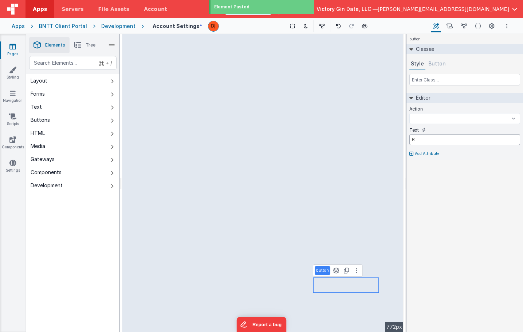
select select
type input "Re"
select select
type input "Res"
select select
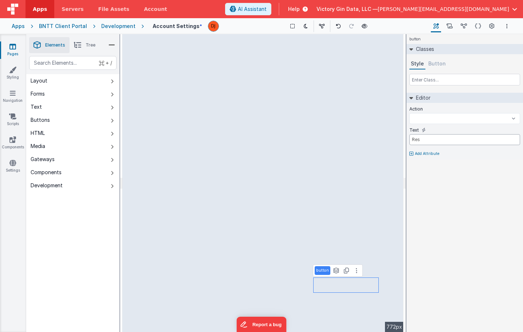
type input "Rese"
select select
type input "Resen"
select select
type input "Resend"
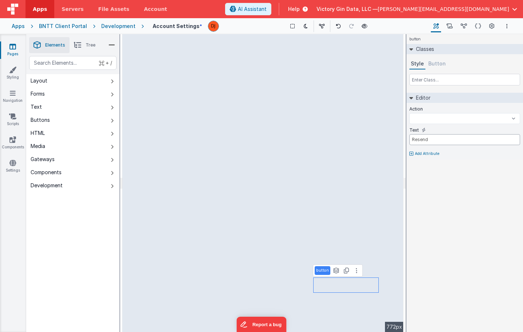
select select
type input "Resend"
select select
type input "Resend V"
select select
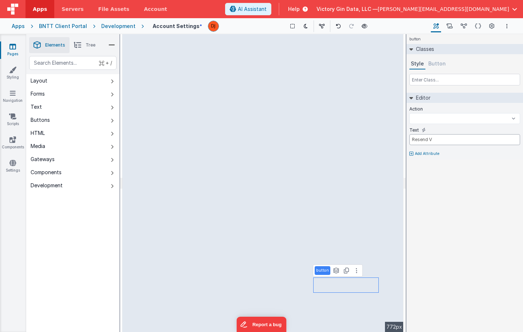
type input "Resend Ve"
select select
type input "Resend Ver"
select select
type input "Resend Veri"
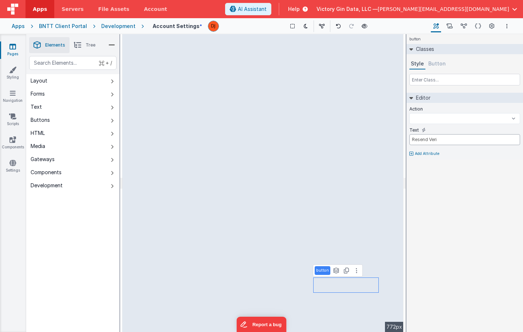
select select
type input "Resend Verif"
select select
type input "Resend Verifi"
select select
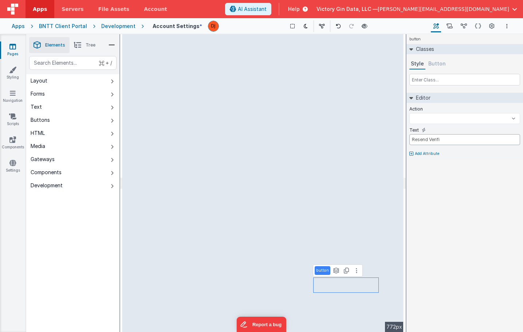
type input "Resend Verific"
select select
type input "Resend Verifica"
select select
type input "Resend Verificat"
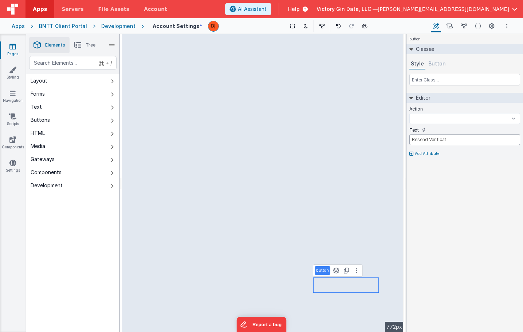
select select
type input "Resend Verificati"
select select
type input "Resend Verificatio"
select select
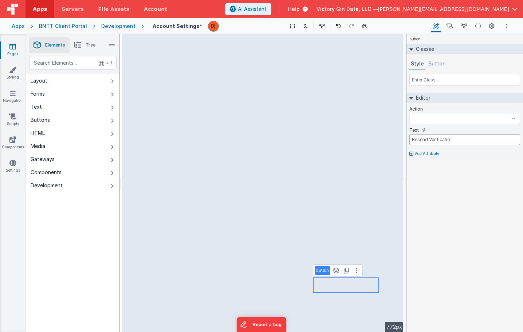
type input "Resend Verification"
click at [417, 156] on p "Add Attribute" at bounding box center [427, 154] width 25 height 6
click at [426, 153] on icon at bounding box center [428, 152] width 4 height 6
click at [435, 162] on input "false" at bounding box center [464, 160] width 111 height 11
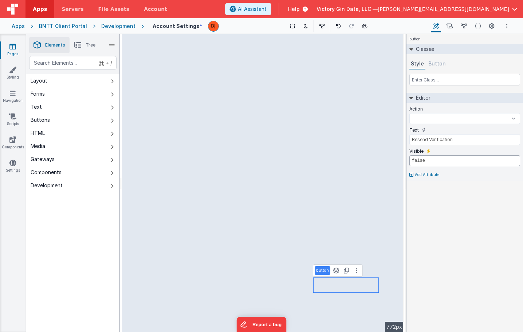
click at [435, 162] on input "false" at bounding box center [464, 160] width 111 height 11
select select
type input "div"
select select
type input "div"
